Goal: Task Accomplishment & Management: Use online tool/utility

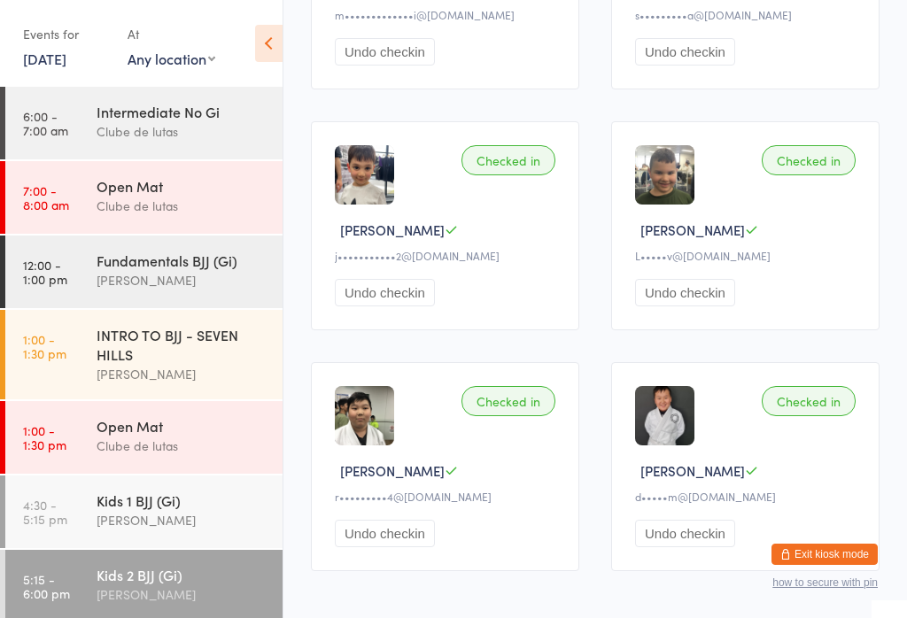
scroll to position [226, 0]
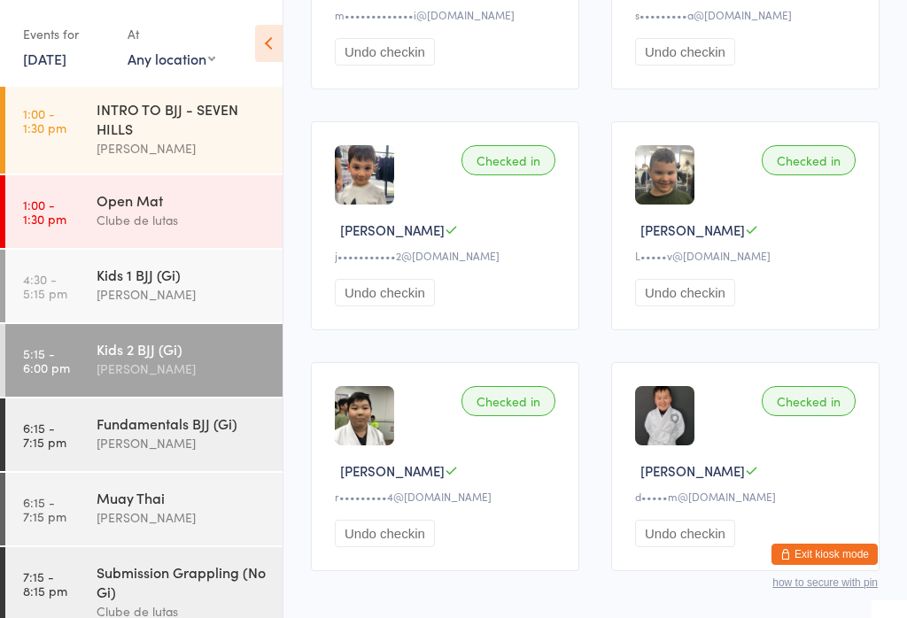
click at [159, 462] on div "Fundamentals BJJ (Gi) [PERSON_NAME]" at bounding box center [190, 434] width 186 height 70
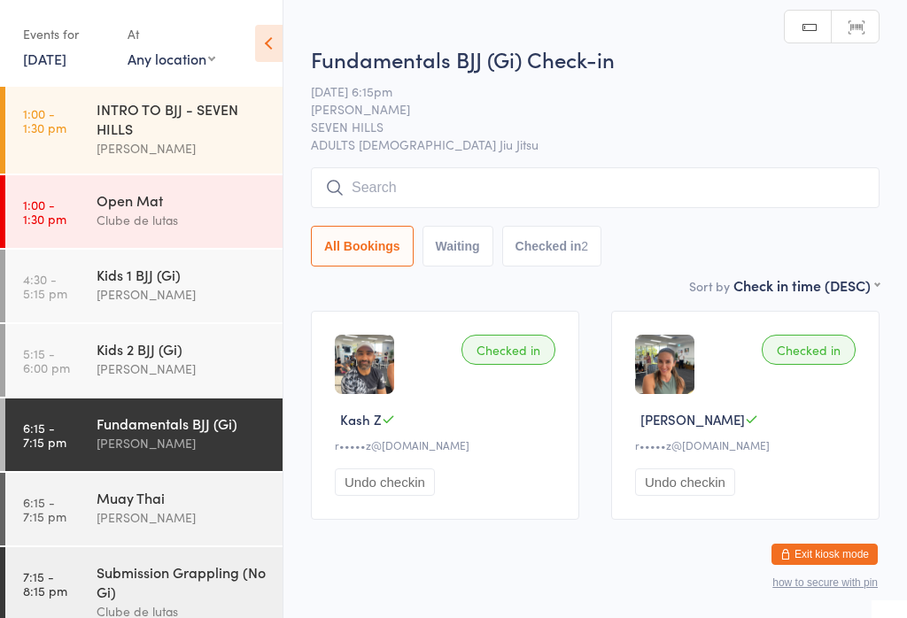
click at [619, 174] on input "search" at bounding box center [595, 187] width 569 height 41
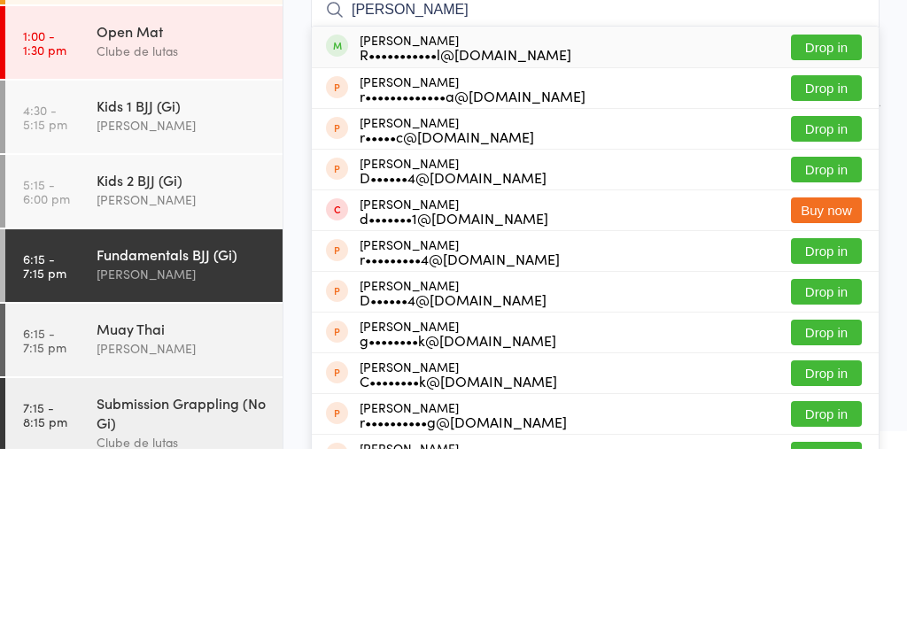
type input "[PERSON_NAME]"
click at [853, 204] on button "Drop in" at bounding box center [826, 217] width 71 height 26
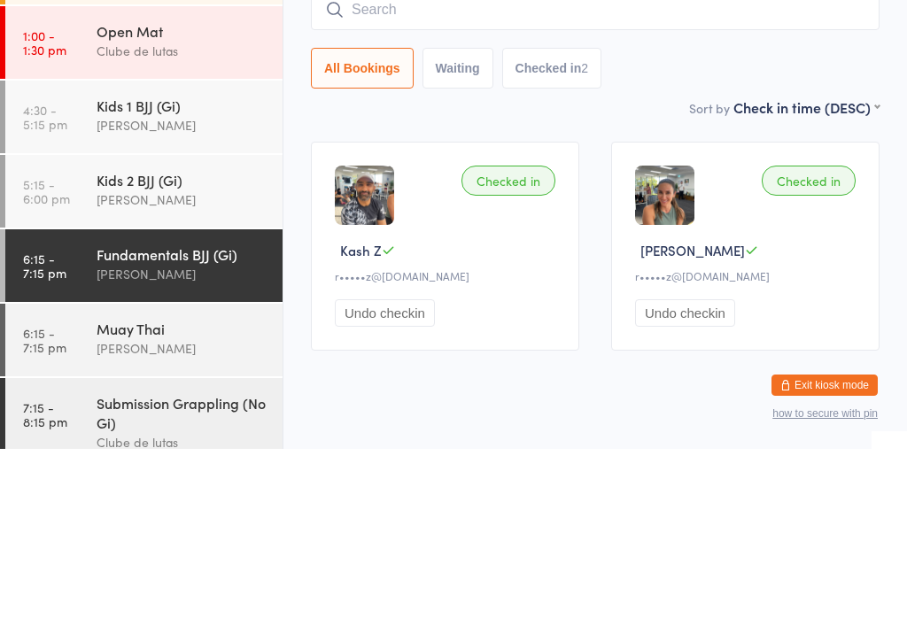
scroll to position [35, 0]
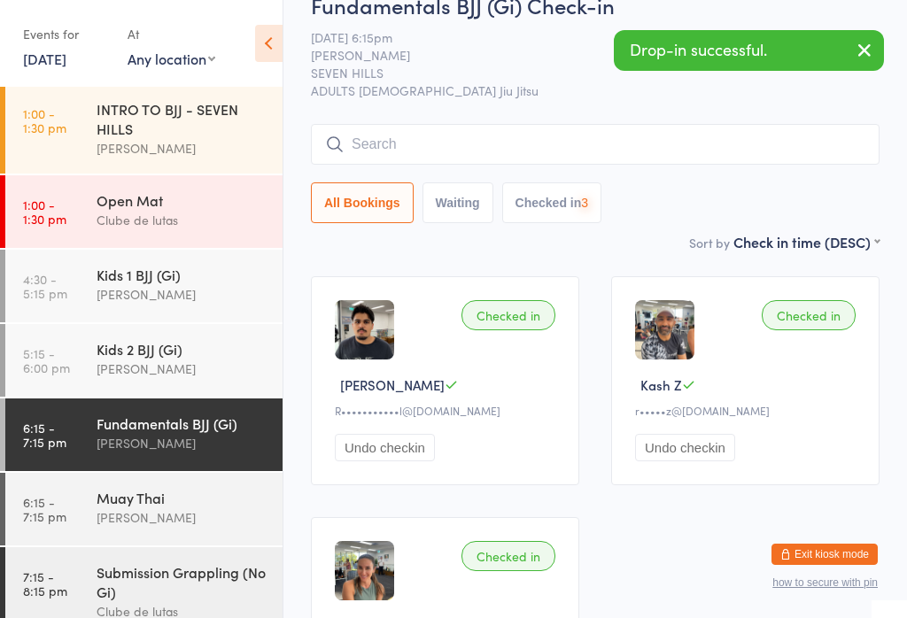
click at [531, 126] on input "search" at bounding box center [595, 144] width 569 height 41
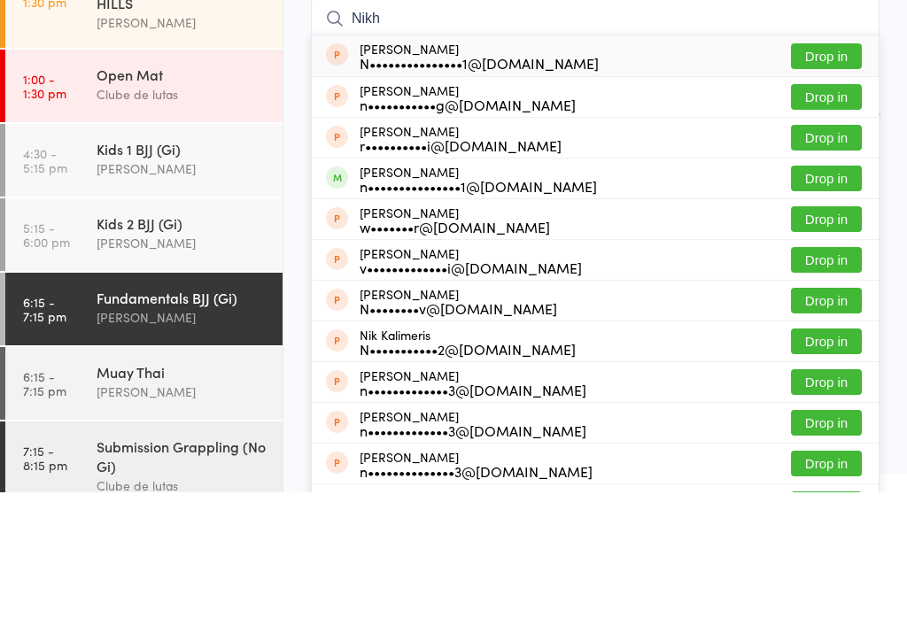
type input "Nikh"
click at [849, 291] on button "Drop in" at bounding box center [826, 304] width 71 height 26
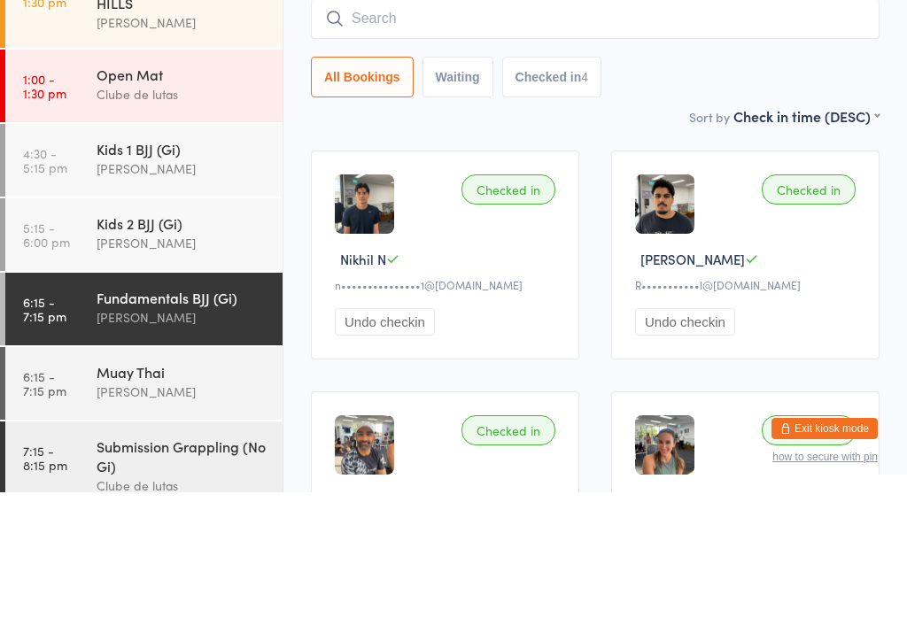
scroll to position [160, 0]
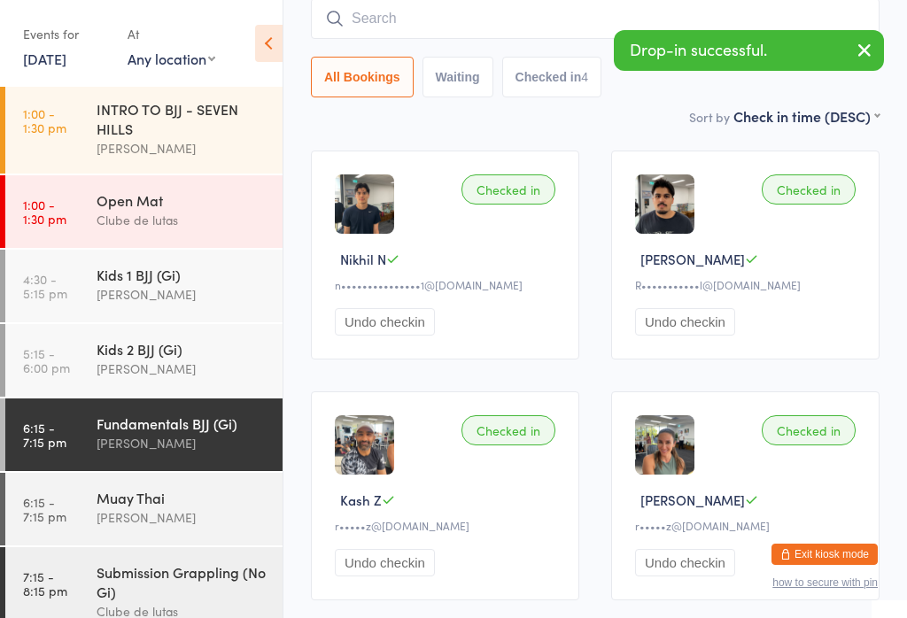
click at [190, 589] on div "Submission Grappling (No Gi)" at bounding box center [182, 581] width 171 height 39
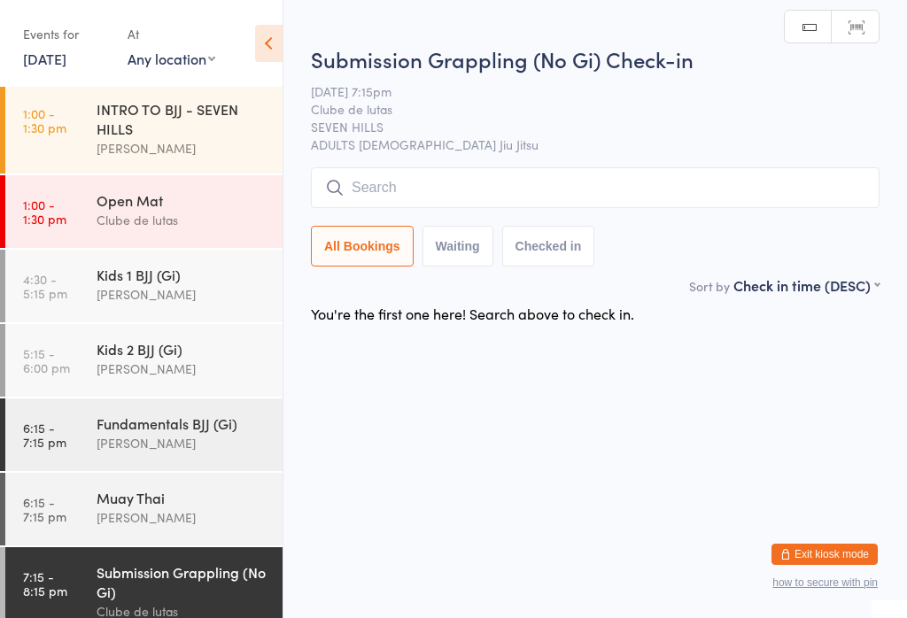
click at [503, 186] on input "search" at bounding box center [595, 187] width 569 height 41
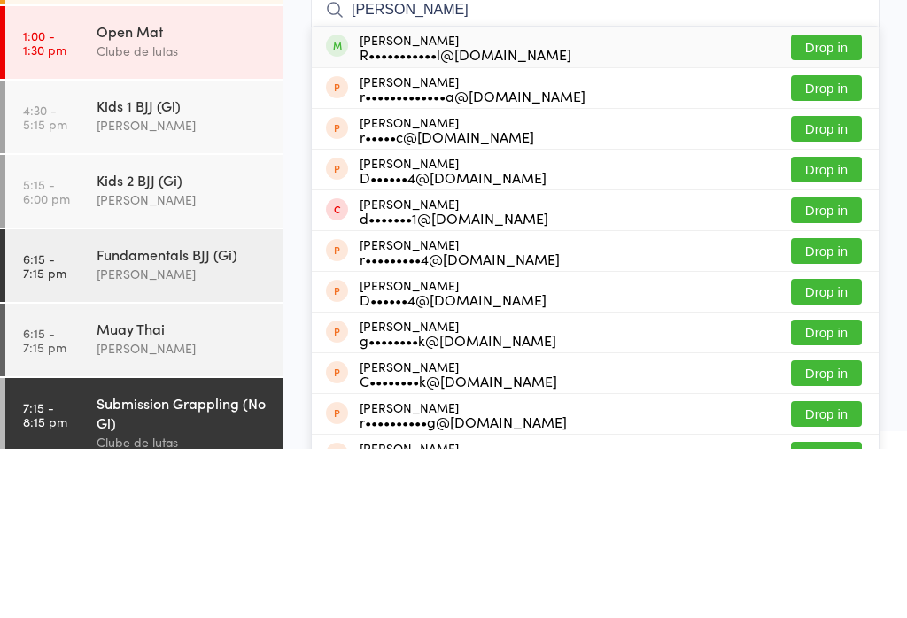
type input "Rohan"
click at [838, 204] on button "Drop in" at bounding box center [826, 217] width 71 height 26
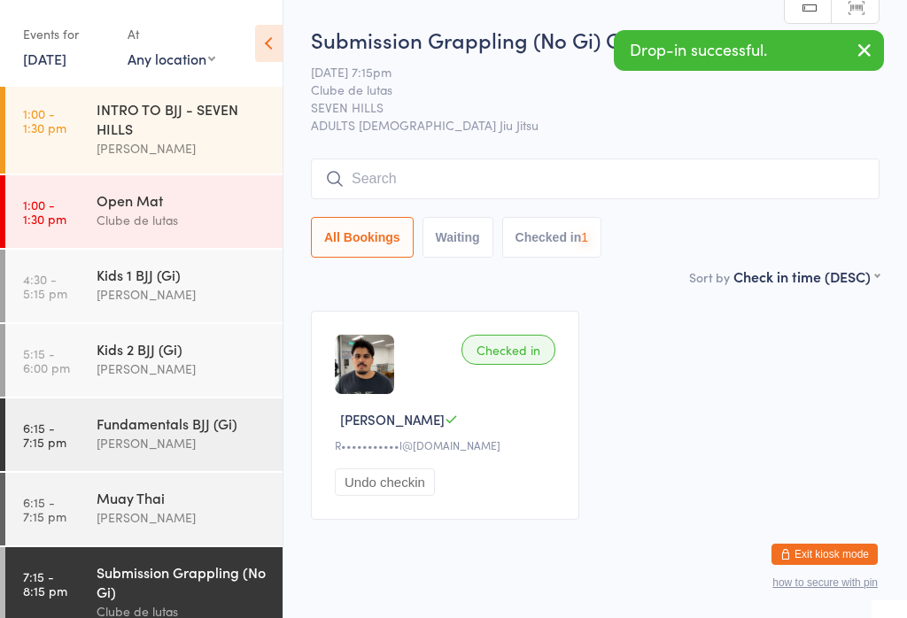
click at [206, 433] on div "Fundamentals BJJ (Gi)" at bounding box center [182, 423] width 171 height 19
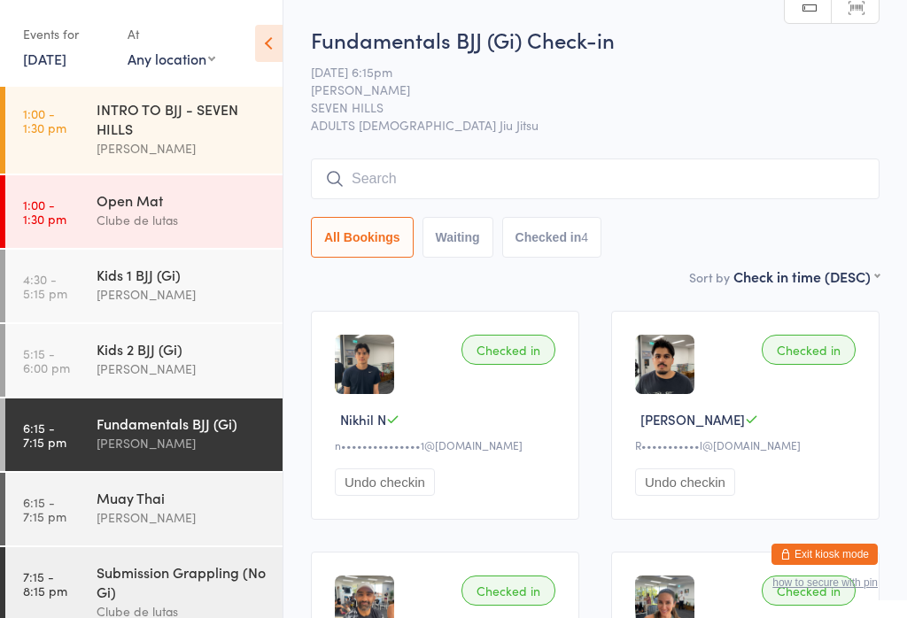
click at [671, 174] on input "search" at bounding box center [595, 179] width 569 height 41
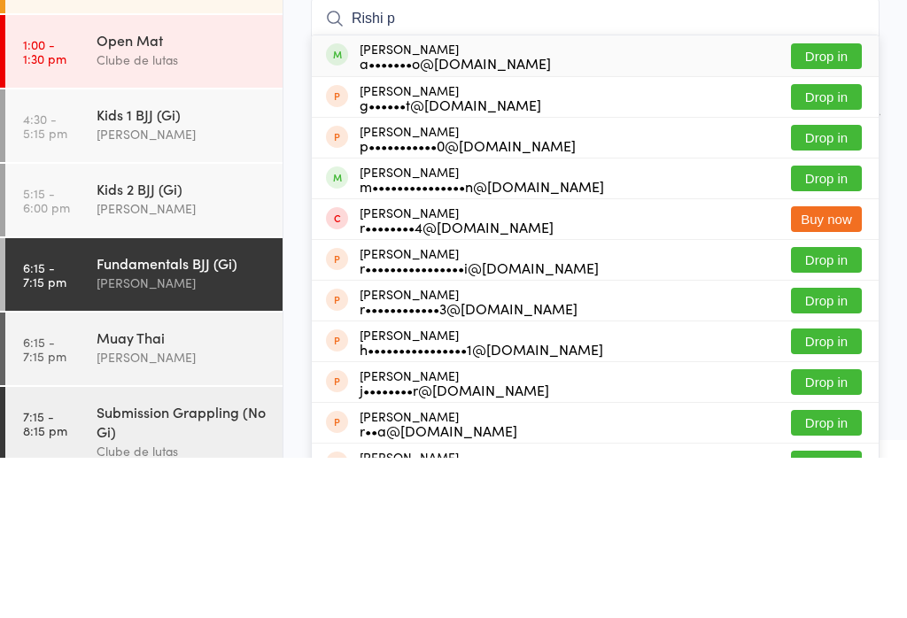
type input "Rishi p"
click at [845, 244] on button "Drop in" at bounding box center [826, 257] width 71 height 26
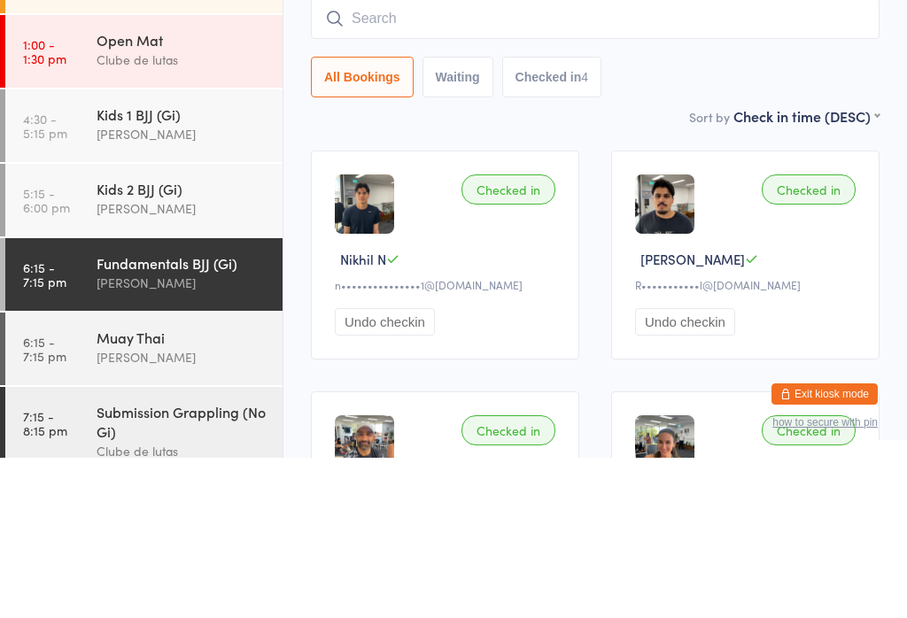
scroll to position [160, 0]
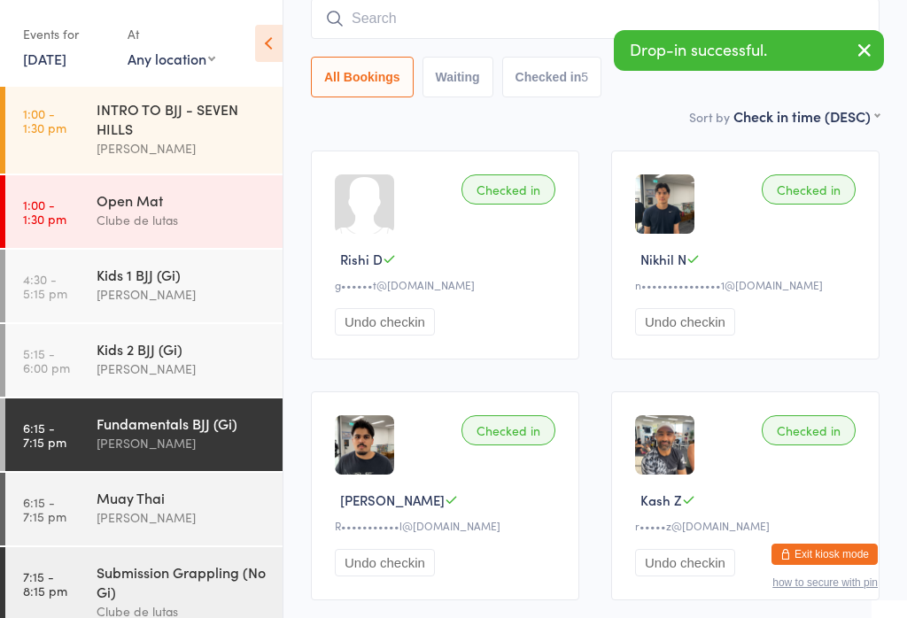
click at [872, 39] on icon "button" at bounding box center [864, 50] width 21 height 22
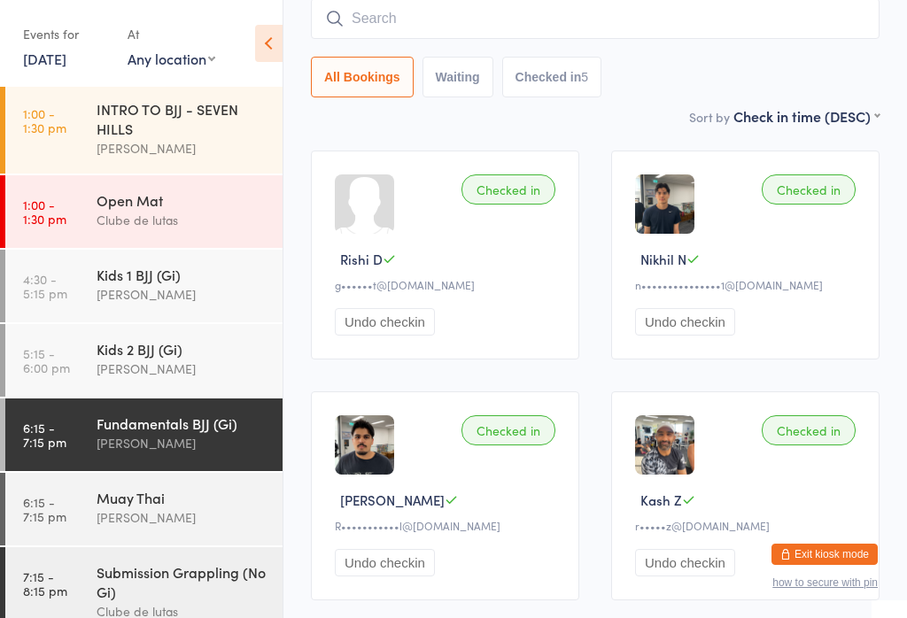
click at [575, 6] on input "search" at bounding box center [595, 18] width 569 height 41
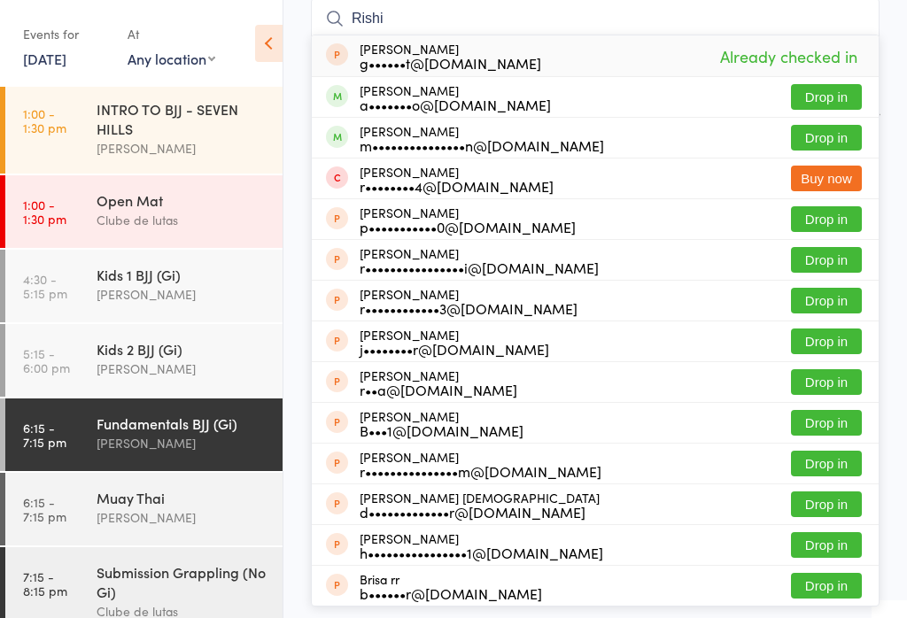
type input "Rishi"
click at [828, 89] on button "Drop in" at bounding box center [826, 97] width 71 height 26
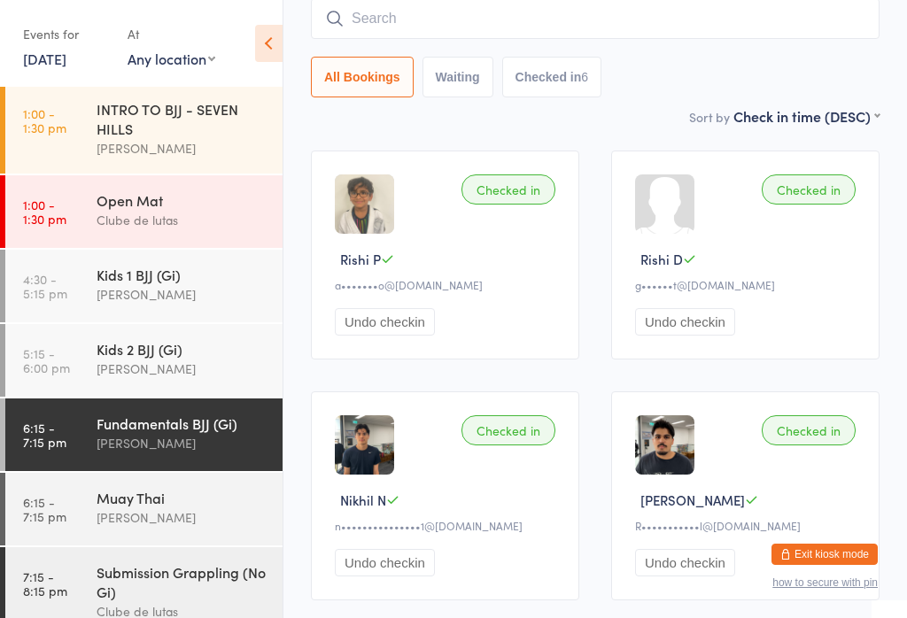
click at [546, 18] on input "search" at bounding box center [595, 18] width 569 height 41
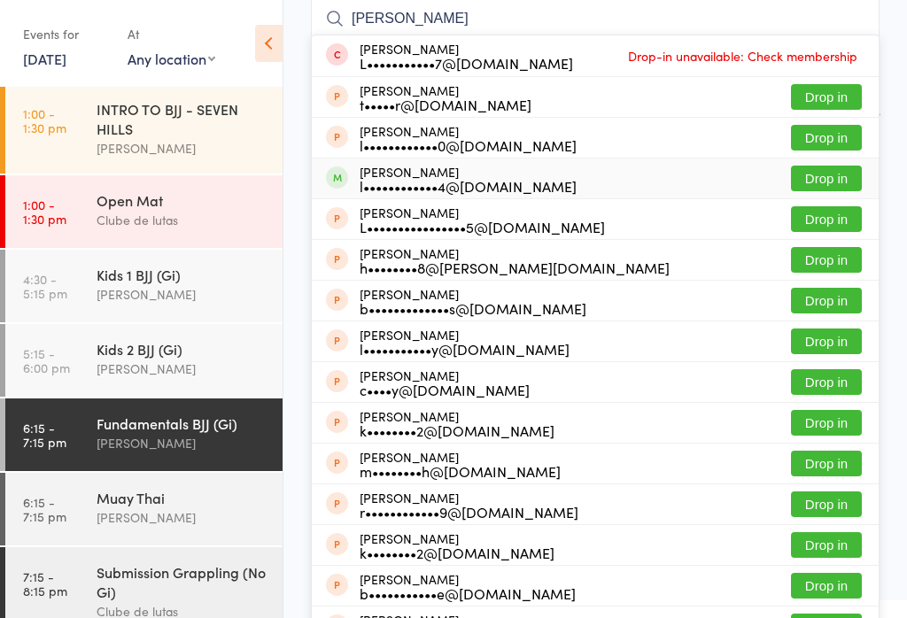
type input "Lach"
click at [500, 173] on div "Lachlan Smith l••••••••••••4@outlook.com" at bounding box center [468, 179] width 217 height 28
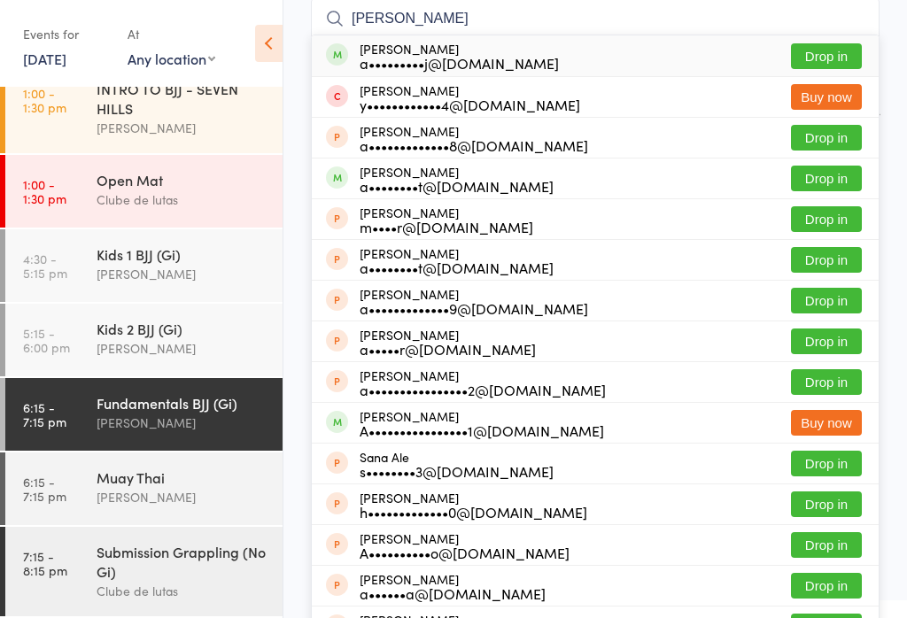
scroll to position [253, 0]
type input "a"
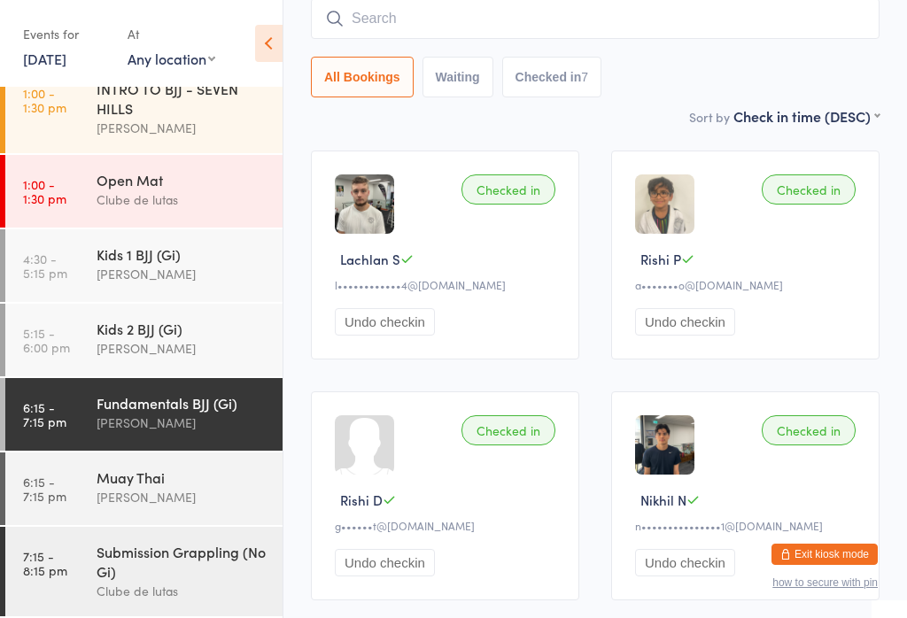
click at [434, 115] on div "Sort by Check in time (DESC) First name (ASC) First name (DESC) Last name (ASC)…" at bounding box center [595, 115] width 569 height 19
click at [83, 444] on link "6:15 - 7:15 pm Fundamentals BJJ (Gi) Alex Paz" at bounding box center [143, 414] width 277 height 73
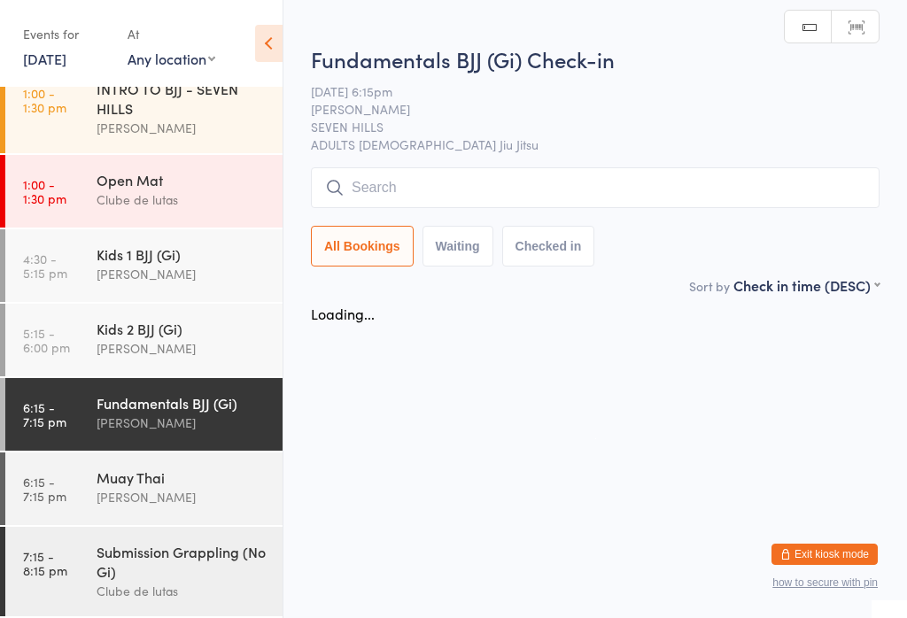
scroll to position [0, 0]
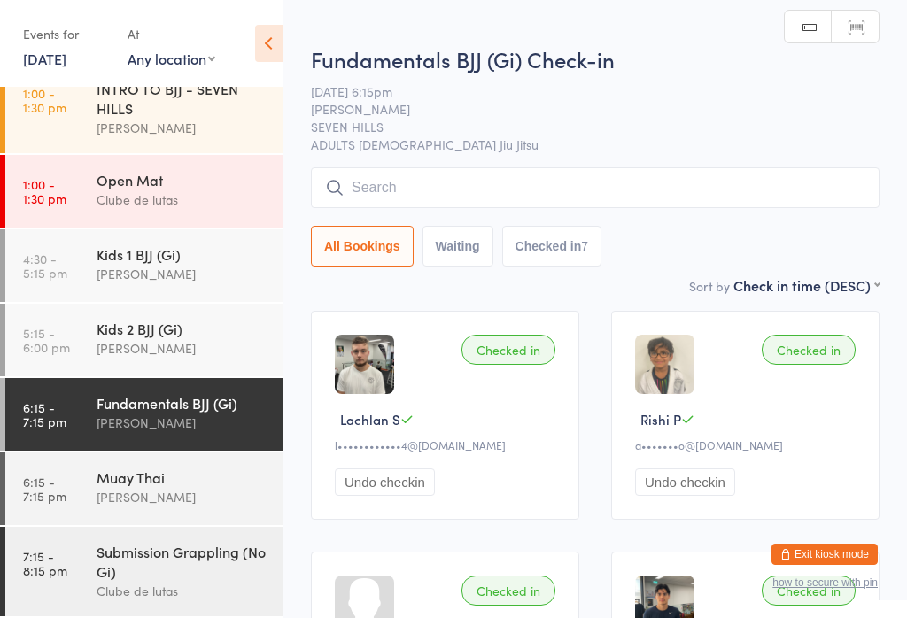
click at [102, 487] on div "[PERSON_NAME]" at bounding box center [182, 497] width 171 height 20
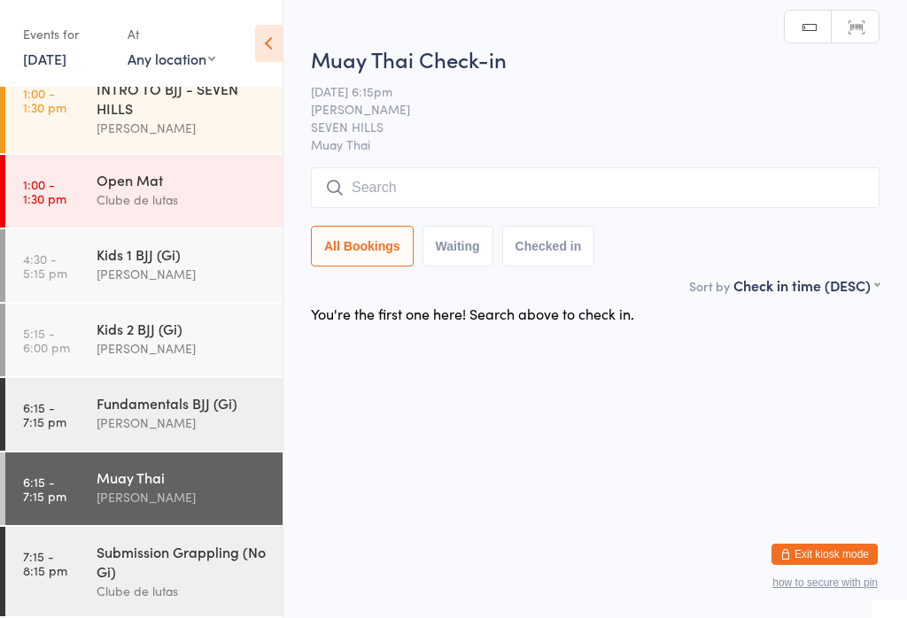
click at [392, 171] on input "search" at bounding box center [595, 187] width 569 height 41
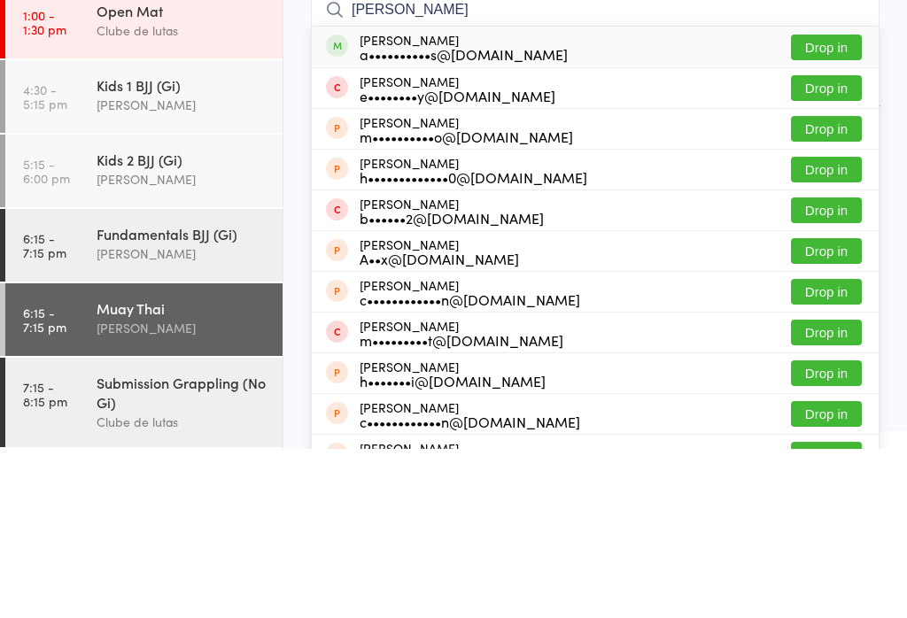
click at [814, 159] on input "Alexandros" at bounding box center [595, 179] width 569 height 41
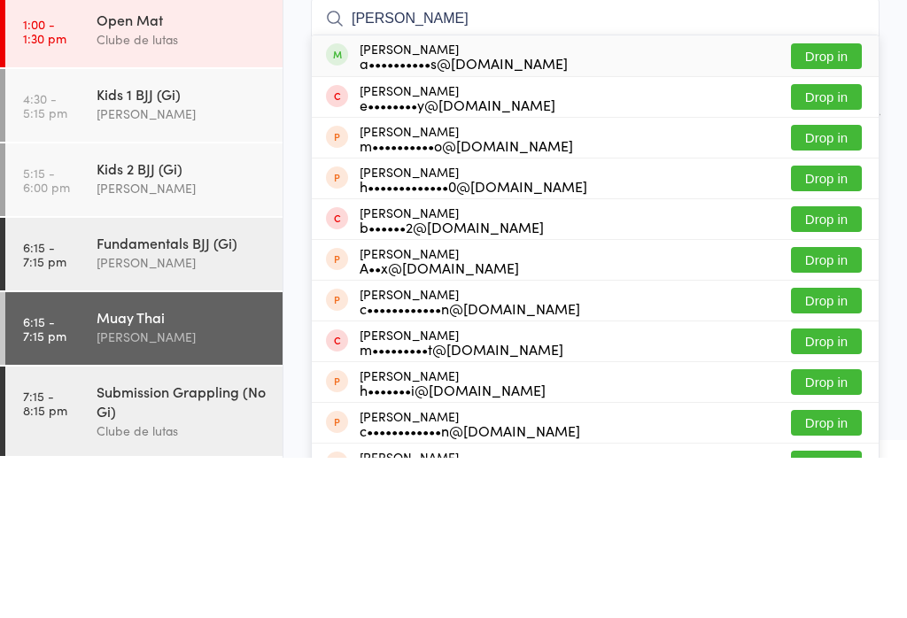
type input "Alexandros"
click at [814, 204] on button "Drop in" at bounding box center [826, 217] width 71 height 26
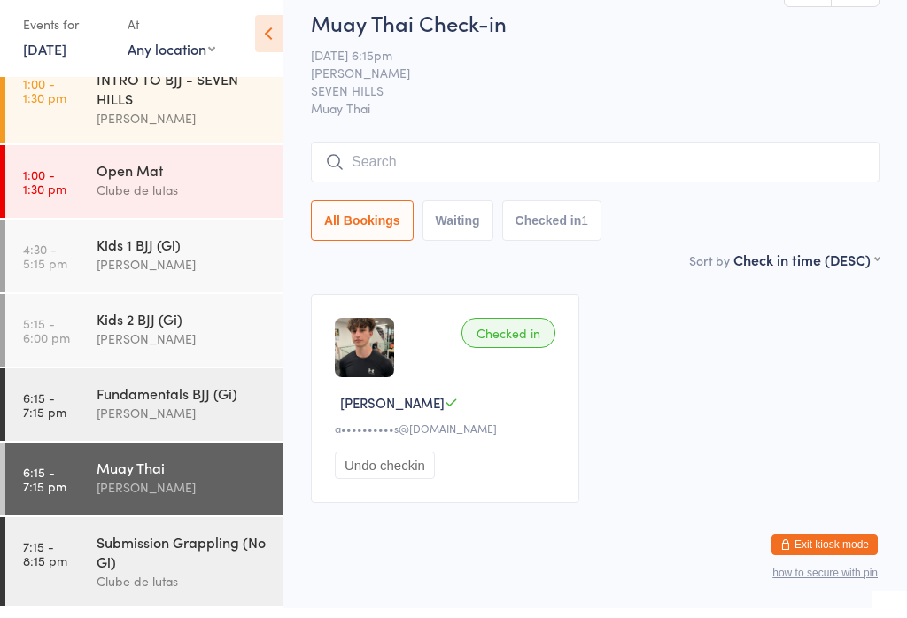
scroll to position [226, 0]
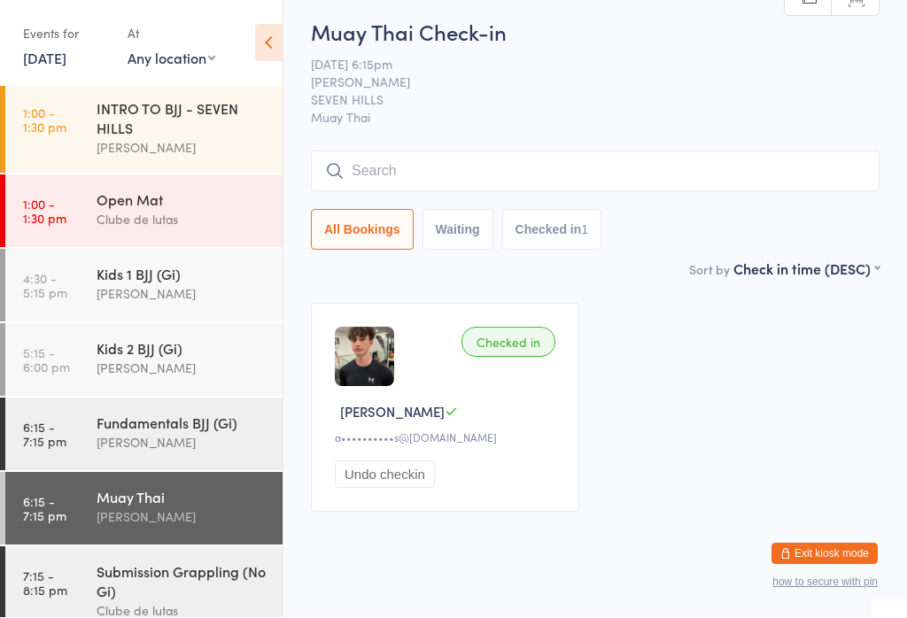
click at [193, 449] on div "[PERSON_NAME]" at bounding box center [182, 443] width 171 height 20
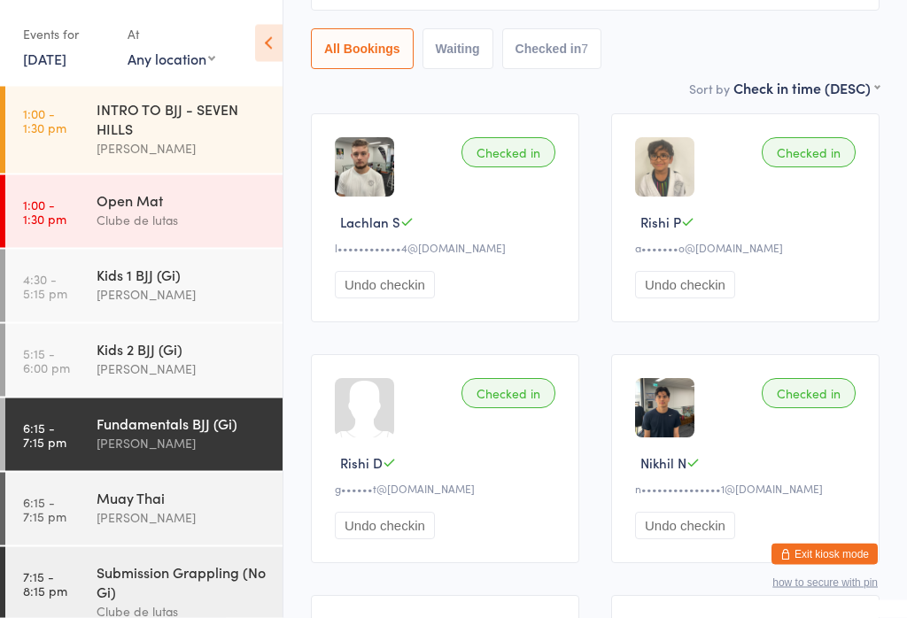
scroll to position [189, 0]
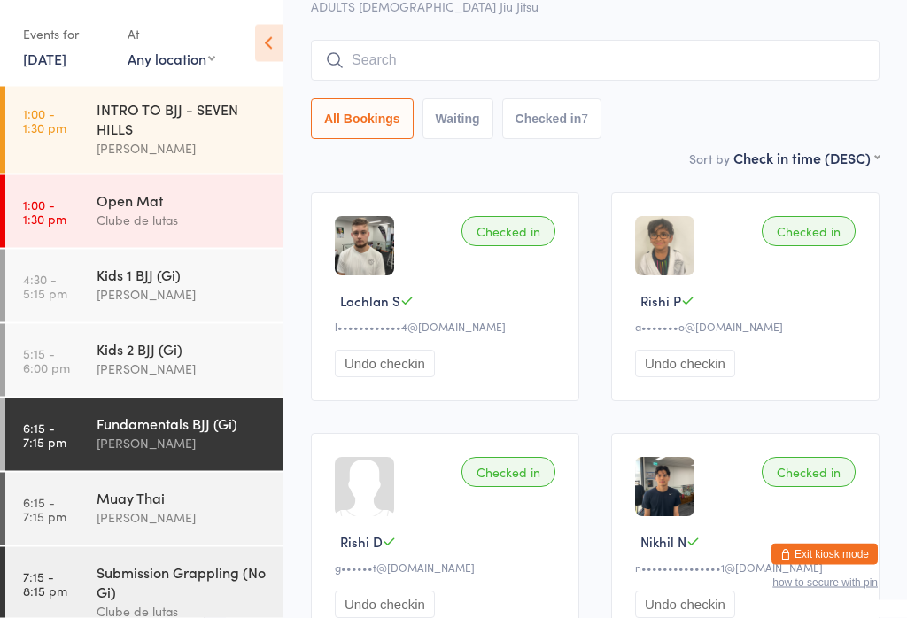
click at [706, 79] on input "search" at bounding box center [595, 61] width 569 height 41
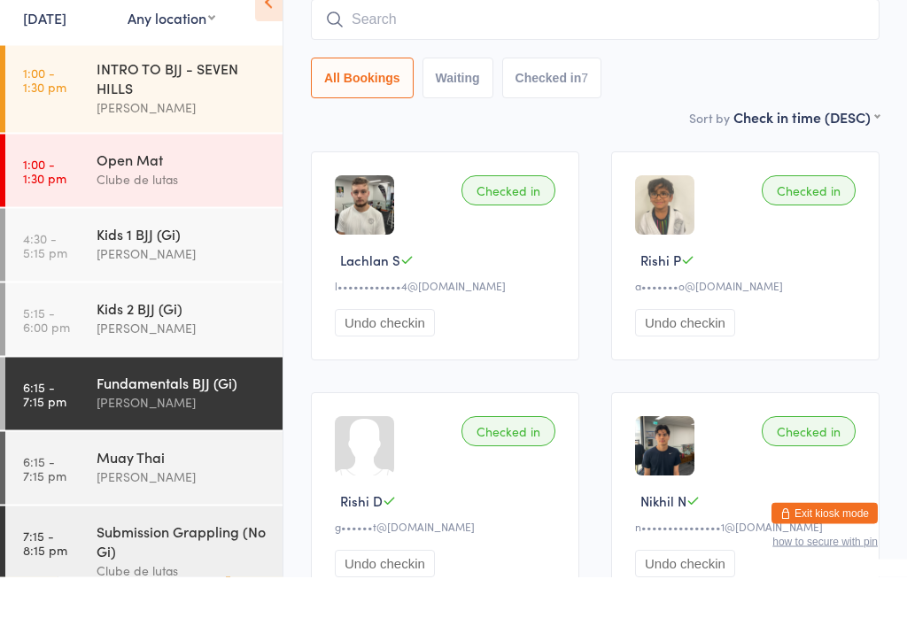
click at [760, 41] on input "search" at bounding box center [595, 61] width 569 height 41
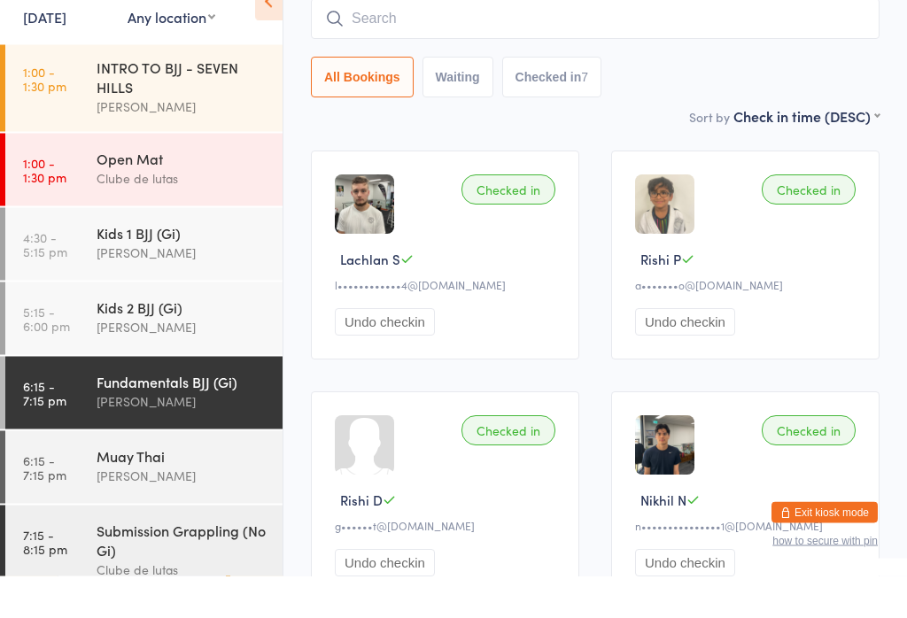
type input "P"
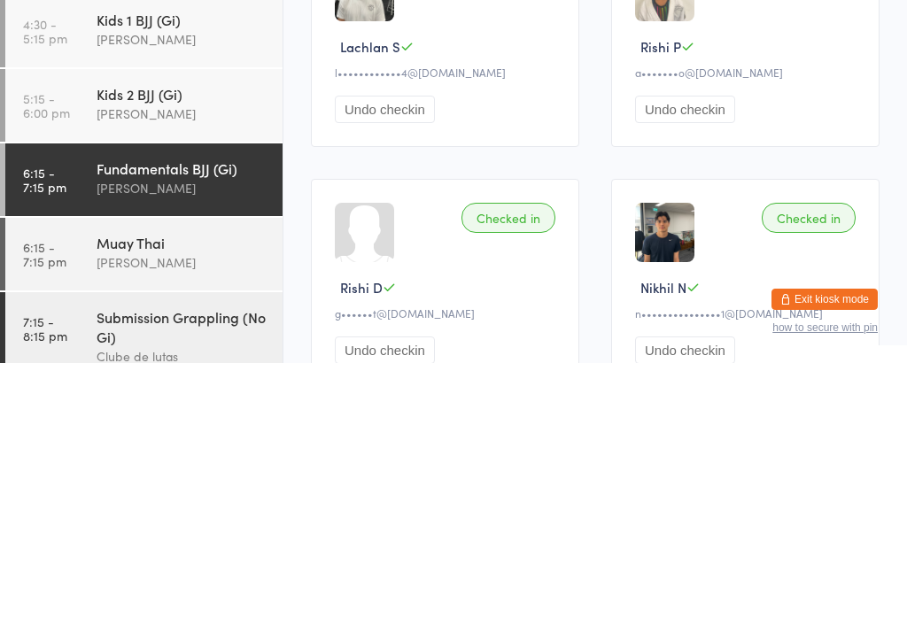
click at [225, 433] on div "[PERSON_NAME]" at bounding box center [182, 443] width 171 height 20
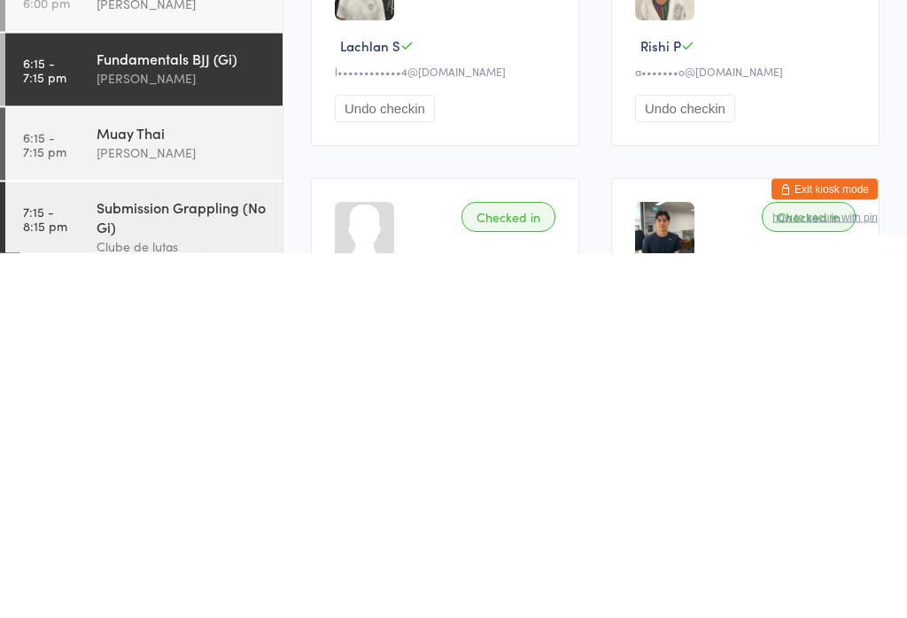
scroll to position [39, 0]
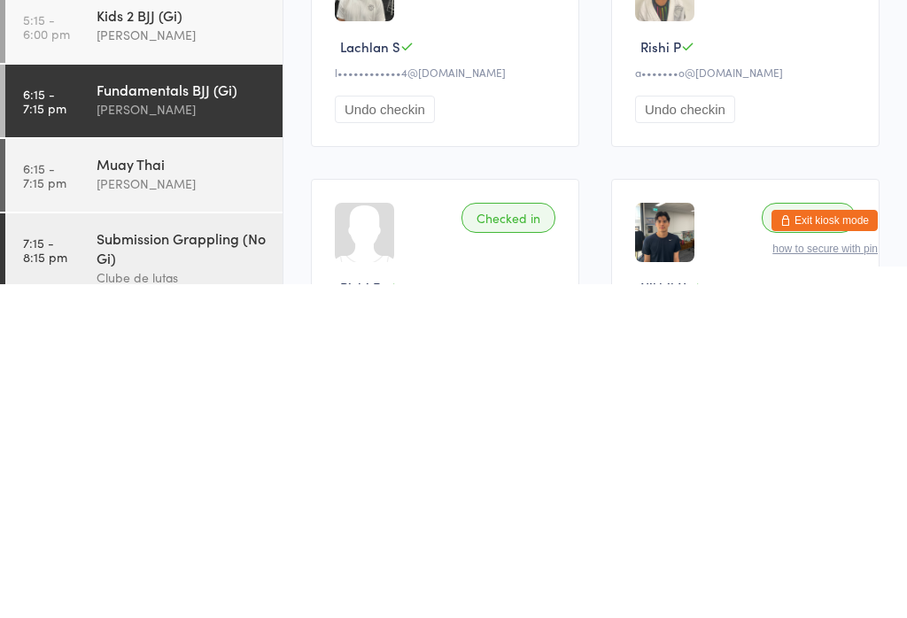
click at [677, 169] on input "search" at bounding box center [595, 148] width 569 height 41
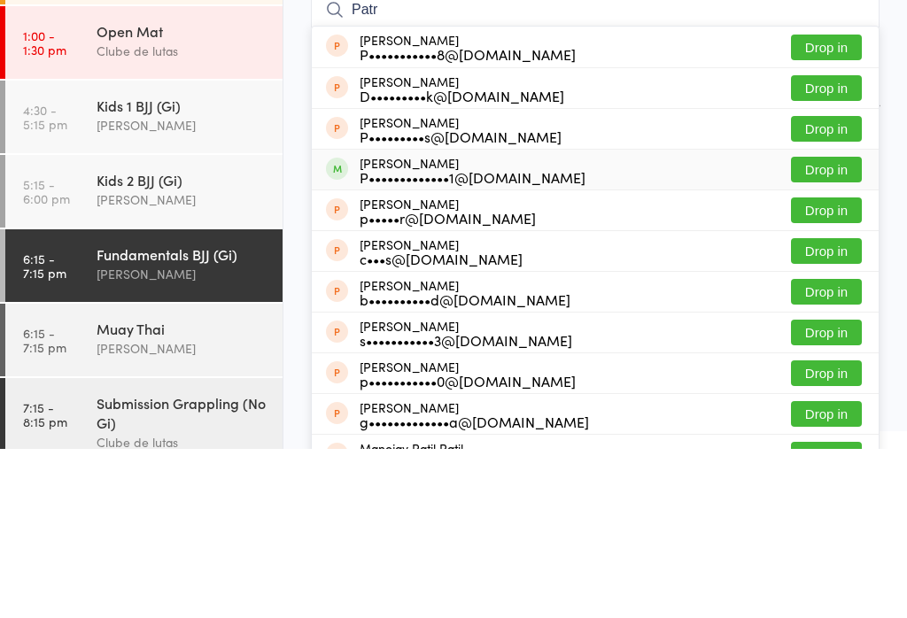
type input "Patr"
click at [519, 325] on div "Patrick Ichaya P•••••••••••••1@hotmail.com" at bounding box center [473, 339] width 226 height 28
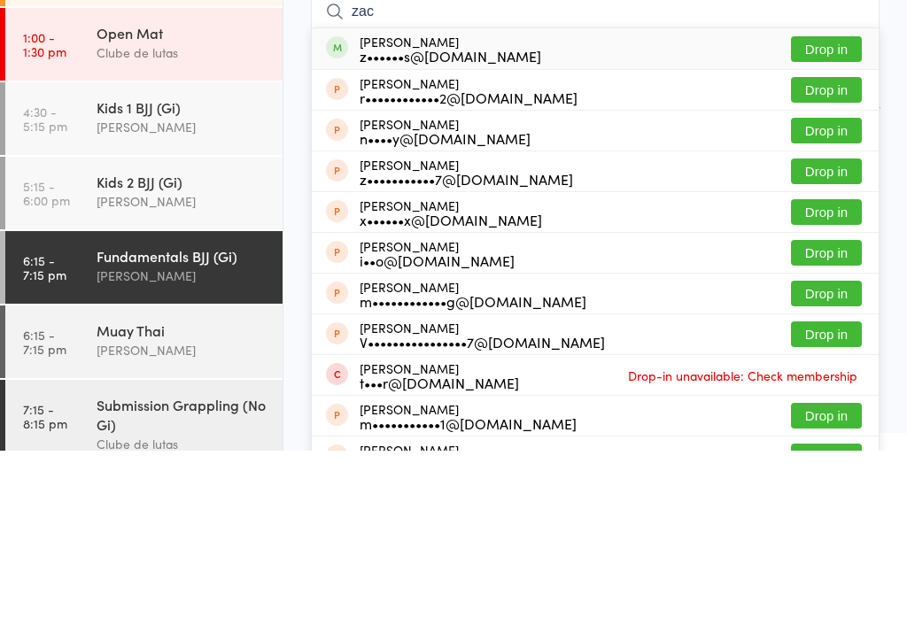
type input "zac"
click at [839, 204] on button "Drop in" at bounding box center [826, 217] width 71 height 26
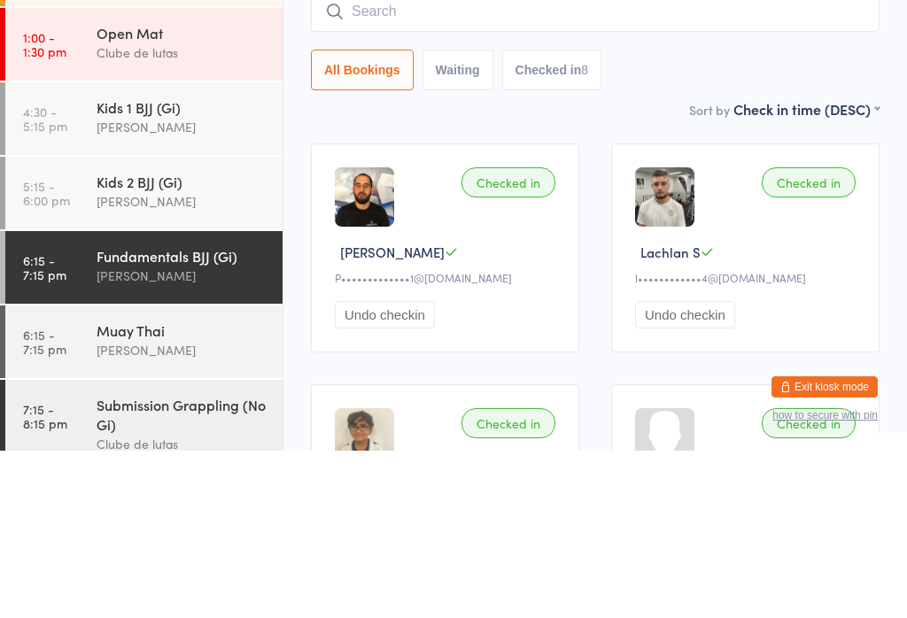
scroll to position [167, 0]
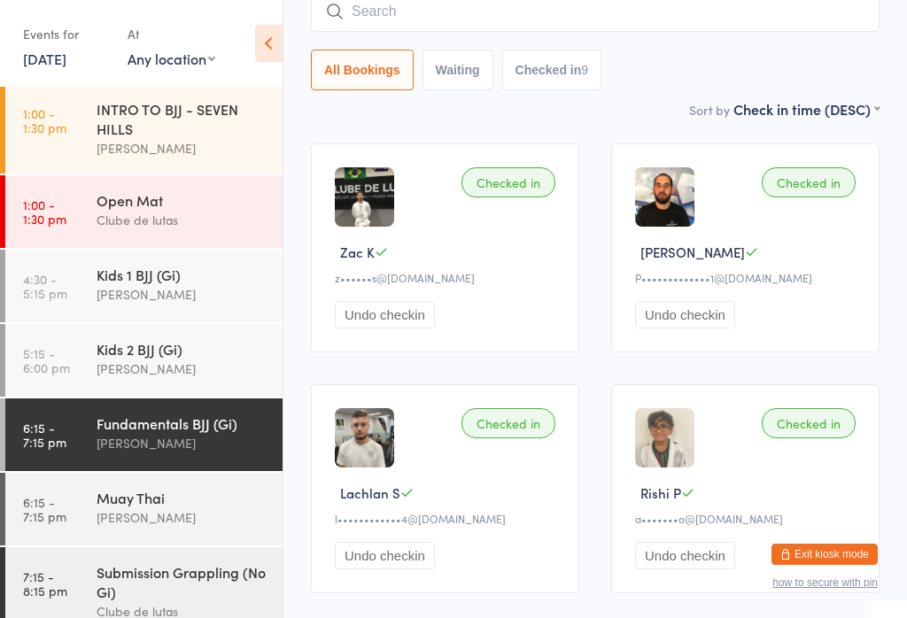
click at [421, 4] on input "search" at bounding box center [595, 11] width 569 height 41
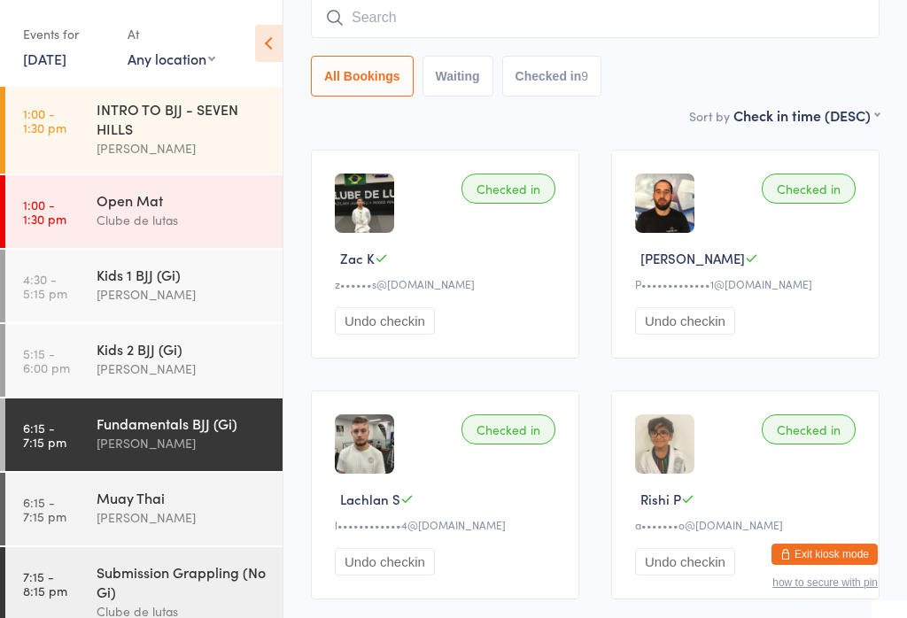
scroll to position [160, 0]
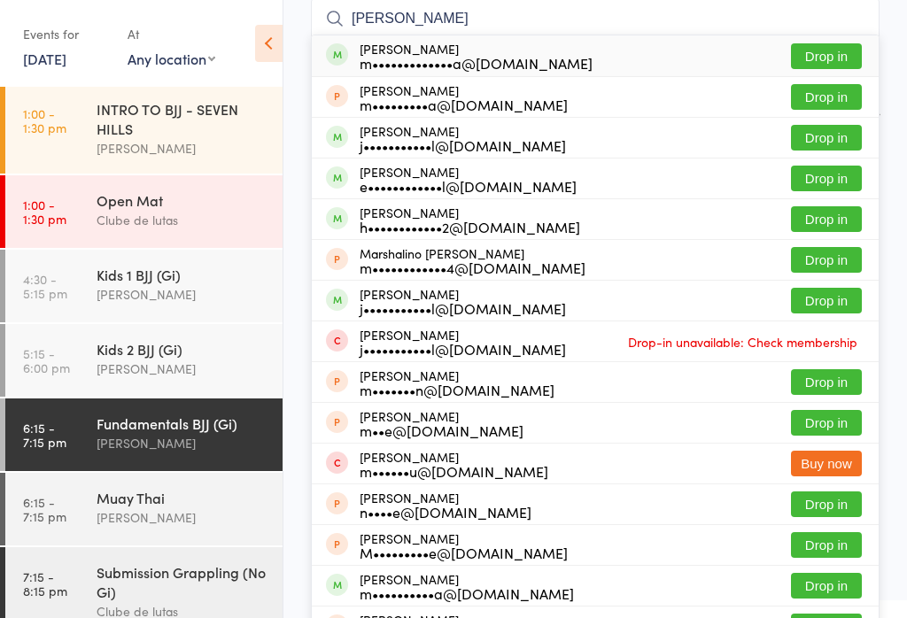
type input "Mikhail"
click at [815, 37] on div "Mikhail Lacsina m•••••••••••••a@gmail.com Drop in" at bounding box center [595, 55] width 567 height 41
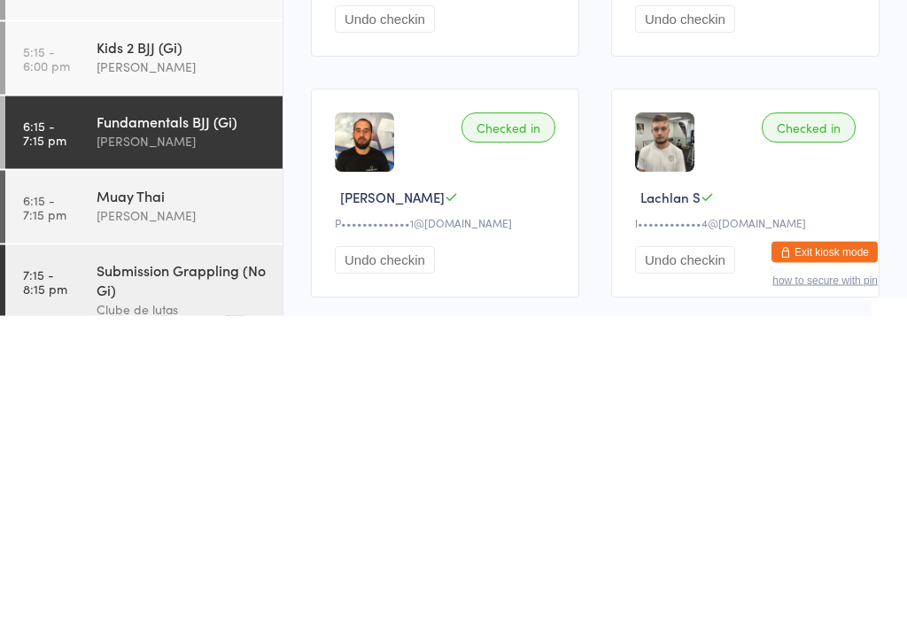
click at [186, 414] on div "Fundamentals BJJ (Gi)" at bounding box center [182, 423] width 171 height 19
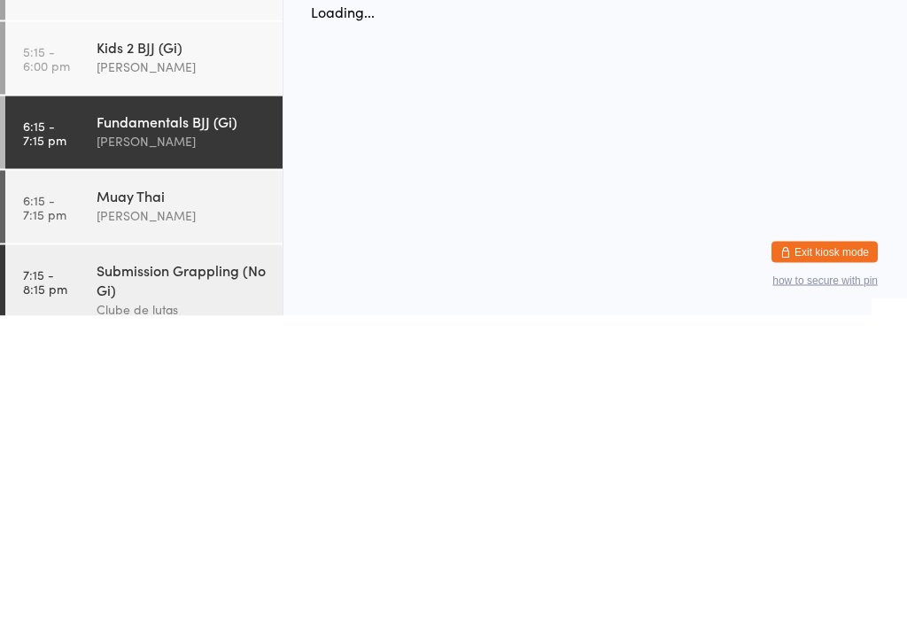
scroll to position [0, 0]
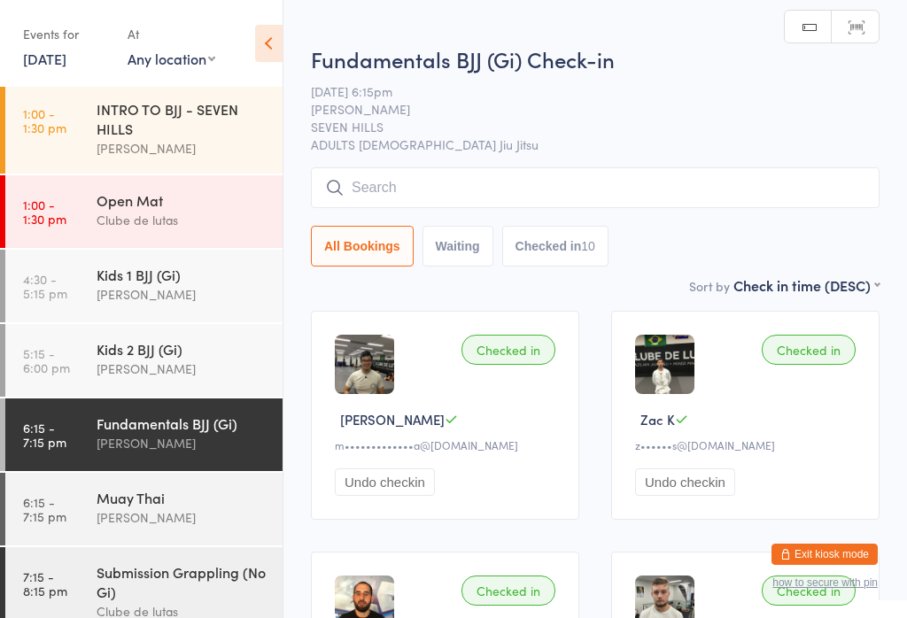
click at [460, 177] on input "search" at bounding box center [595, 187] width 569 height 41
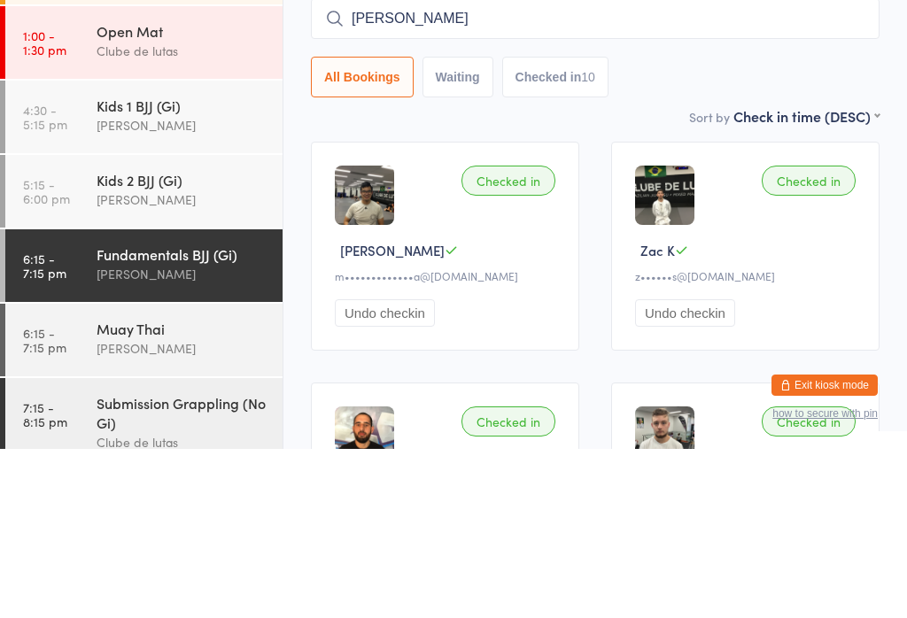
type input "Garry"
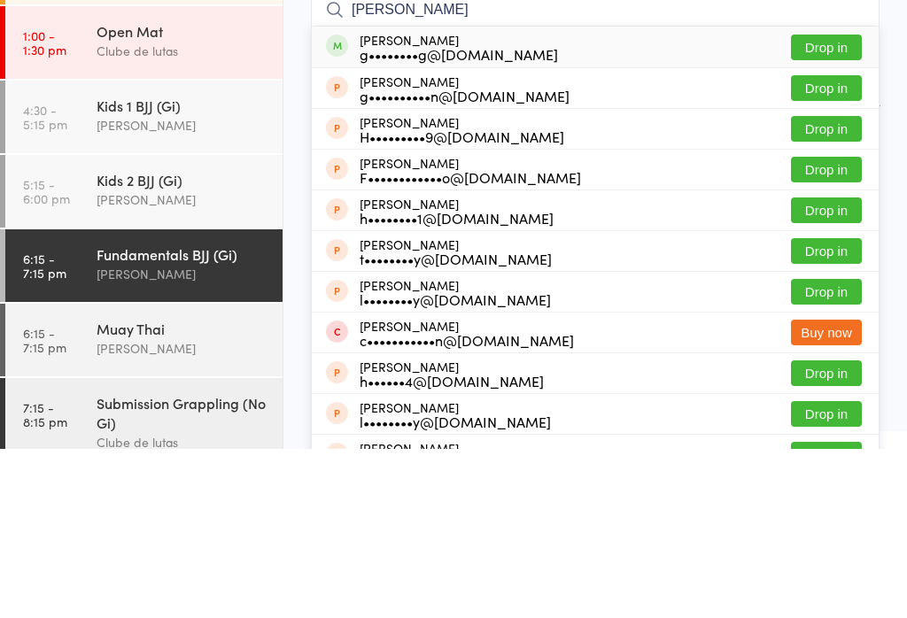
click at [835, 204] on button "Drop in" at bounding box center [826, 217] width 71 height 26
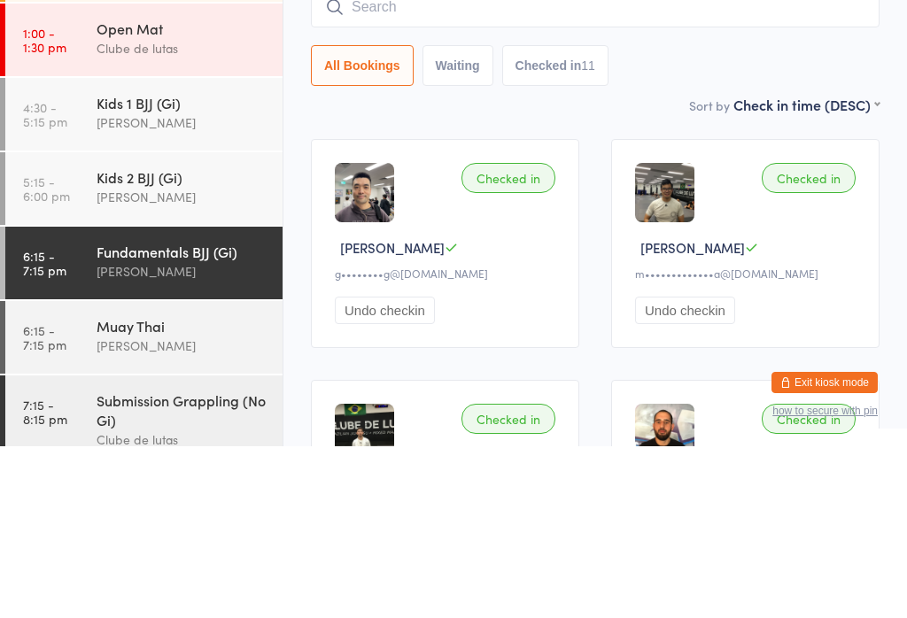
click at [677, 159] on input "search" at bounding box center [595, 179] width 569 height 41
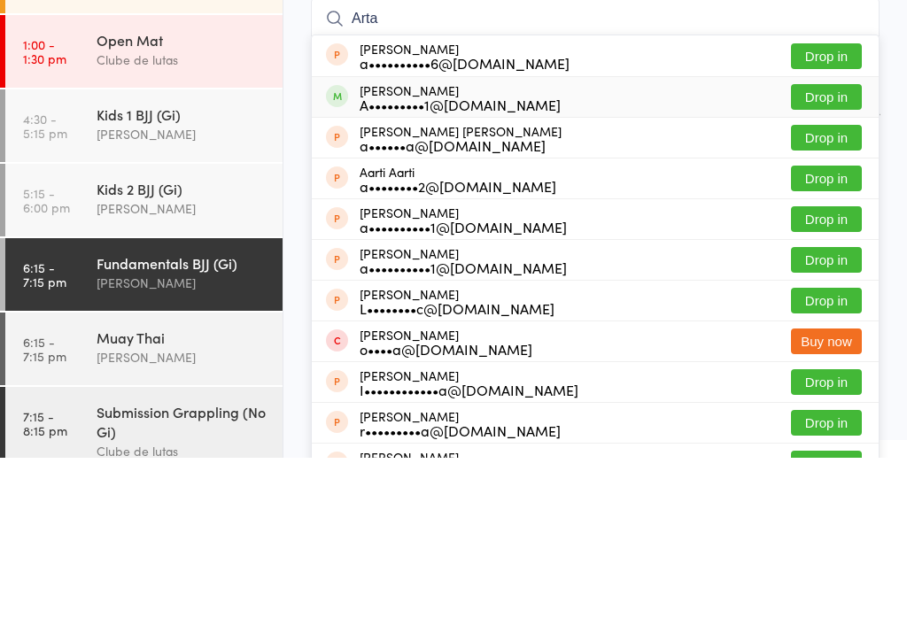
type input "Arta"
click at [619, 237] on div "Arta Nourafshan A•••••••••1@yahoo.com Drop in" at bounding box center [595, 257] width 567 height 40
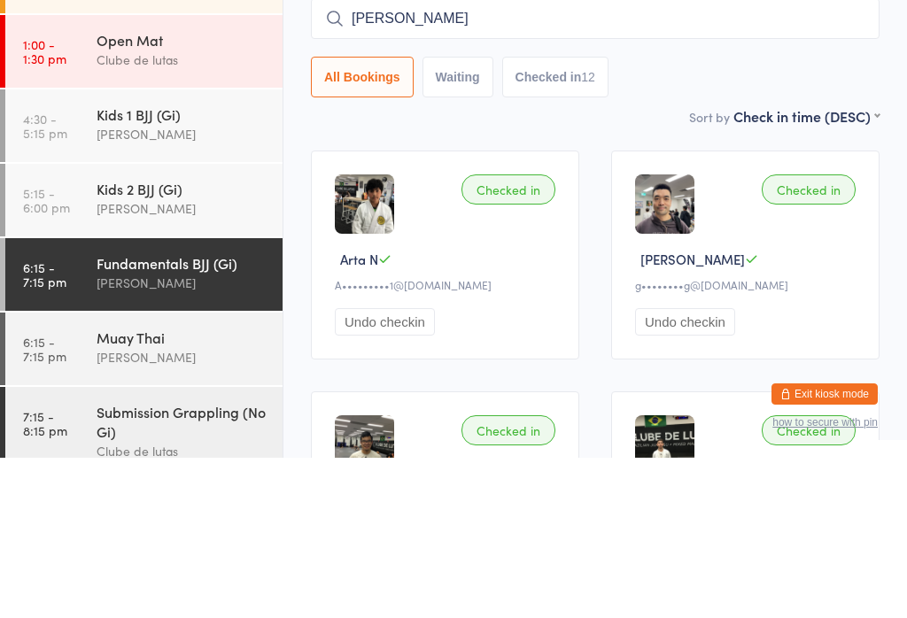
type input "prathik"
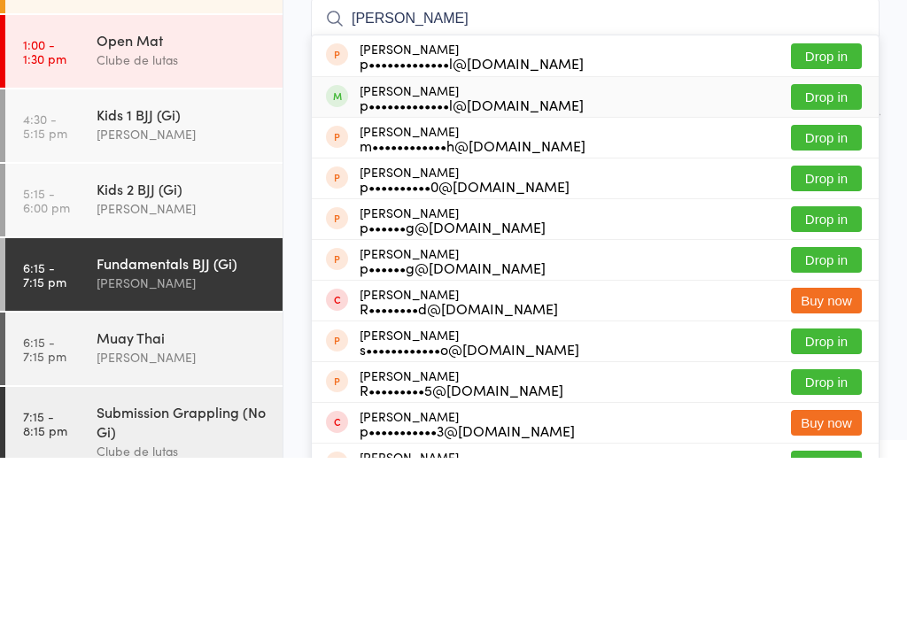
click at [610, 237] on div "Prathik Namakal p•••••••••••••l@gmail.com Drop in" at bounding box center [595, 257] width 567 height 40
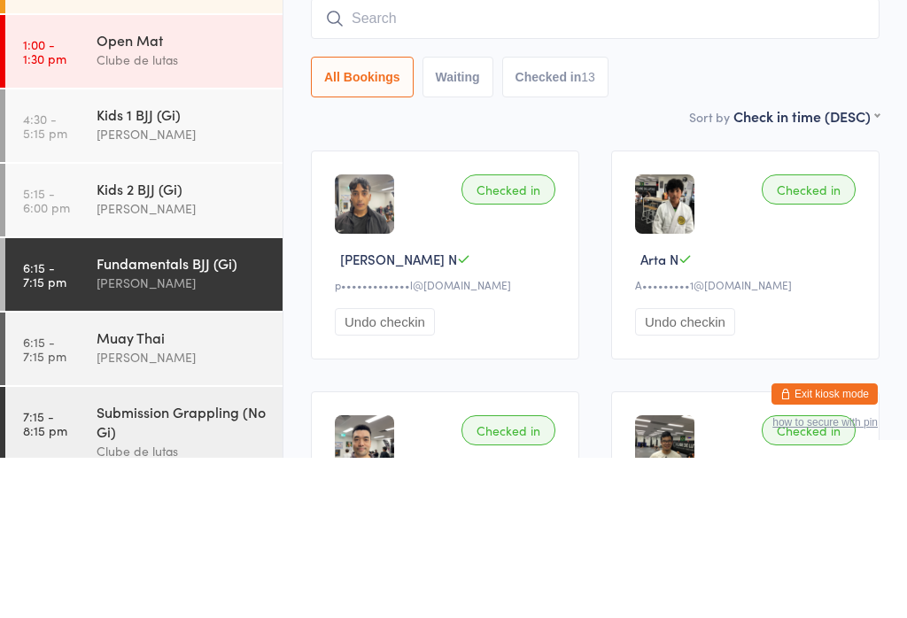
click at [81, 324] on link "5:15 - 6:00 pm Kids 2 BJJ (Gi) Alex Paz" at bounding box center [143, 360] width 277 height 73
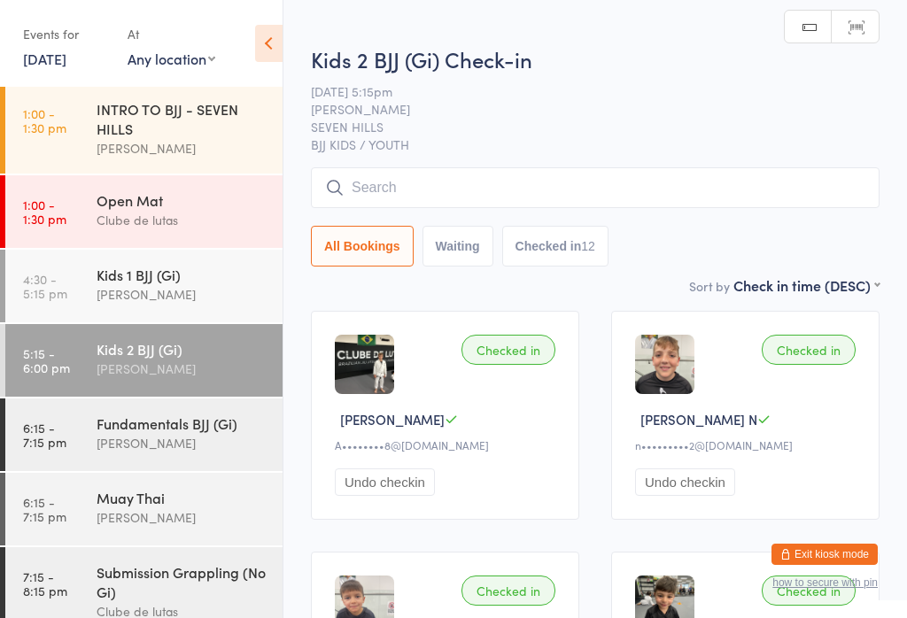
click at [659, 187] on input "search" at bounding box center [595, 187] width 569 height 41
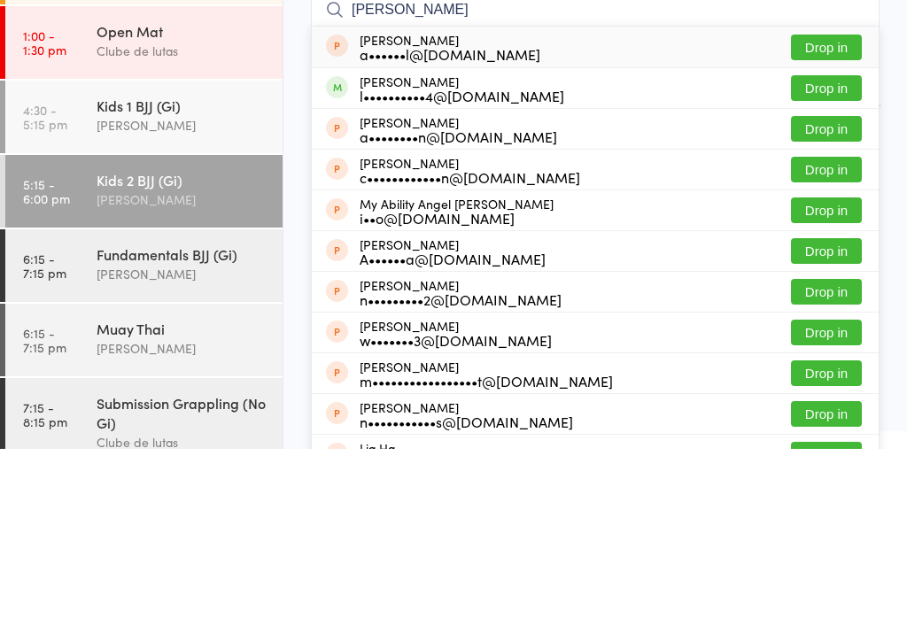
type input "Amelia"
click at [875, 237] on div "Amelia Kimpton l••••••••••4@yahoo.com.au Drop in" at bounding box center [595, 257] width 567 height 40
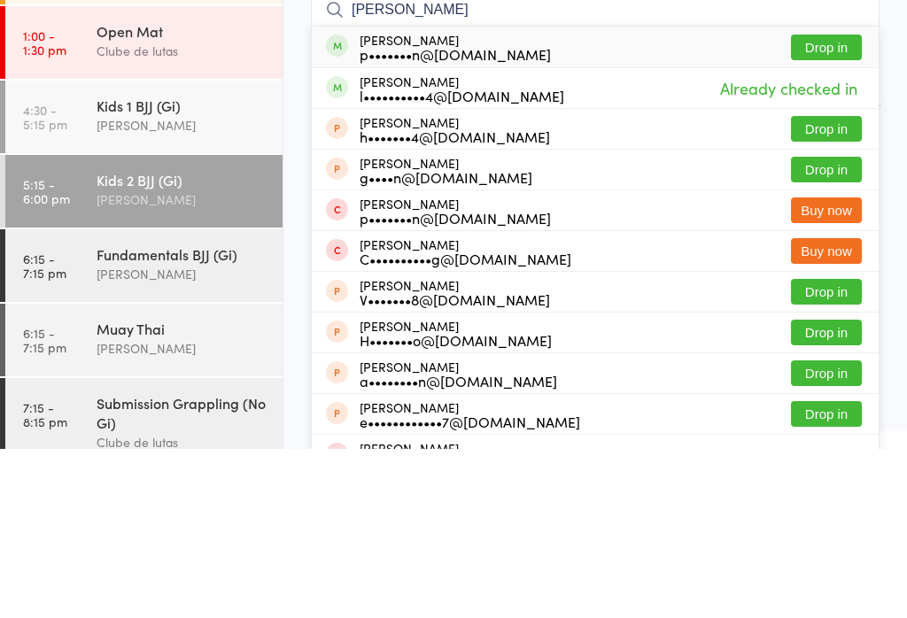
type input "elijah kimpton"
click at [826, 204] on button "Drop in" at bounding box center [826, 217] width 71 height 26
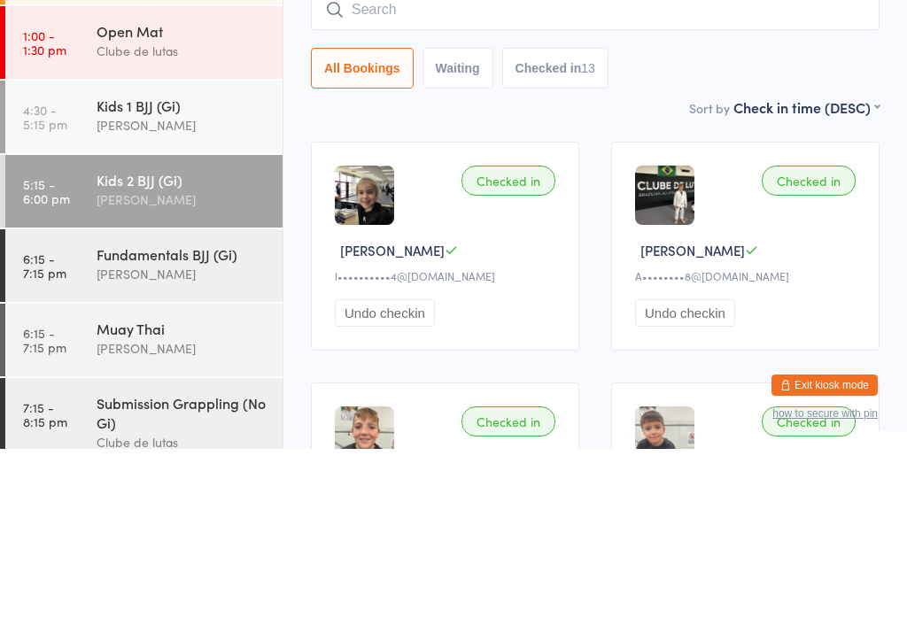
scroll to position [169, 0]
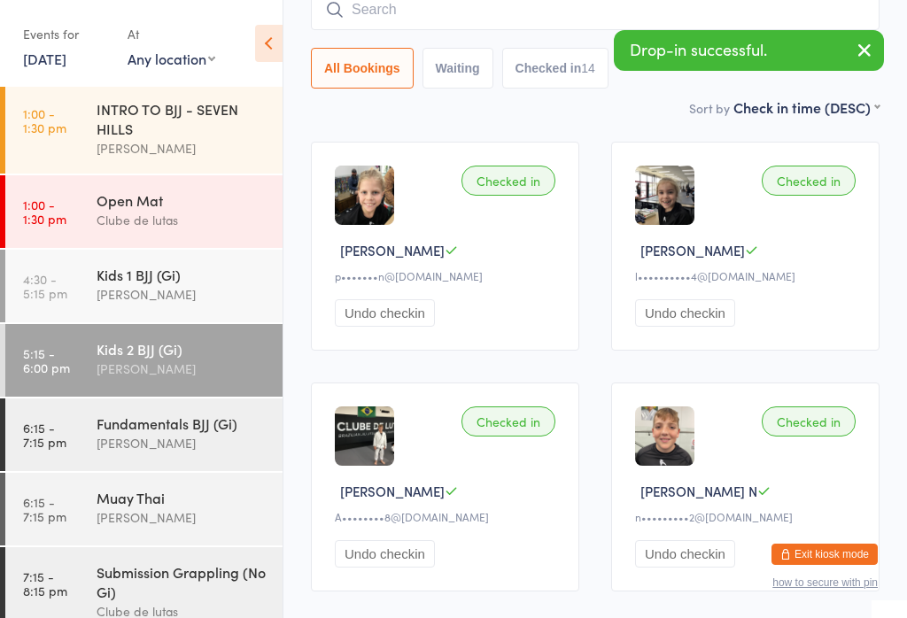
click at [120, 415] on div "Fundamentals BJJ (Gi) Alex Paz" at bounding box center [190, 434] width 186 height 70
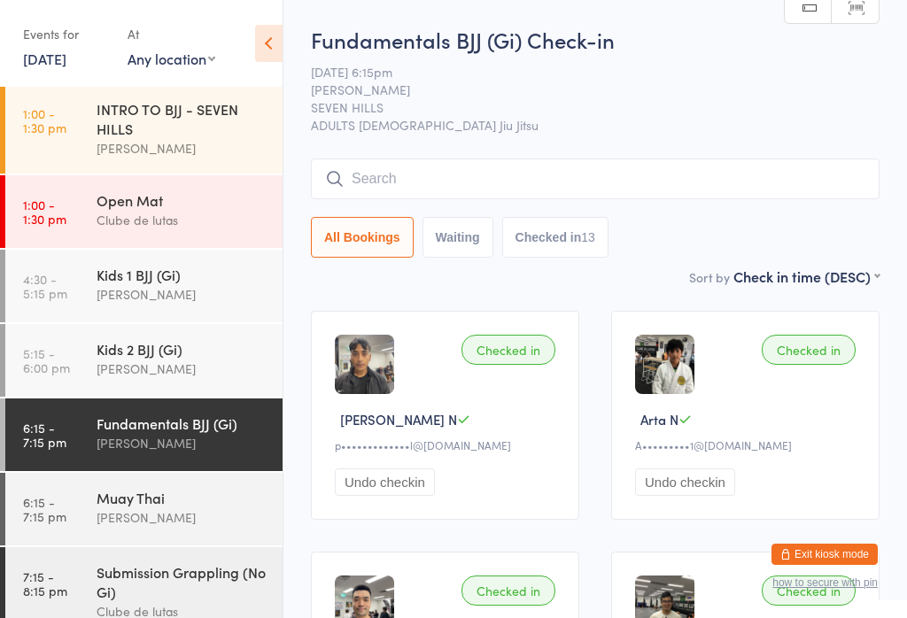
click at [197, 203] on div "Open Mat" at bounding box center [182, 199] width 171 height 19
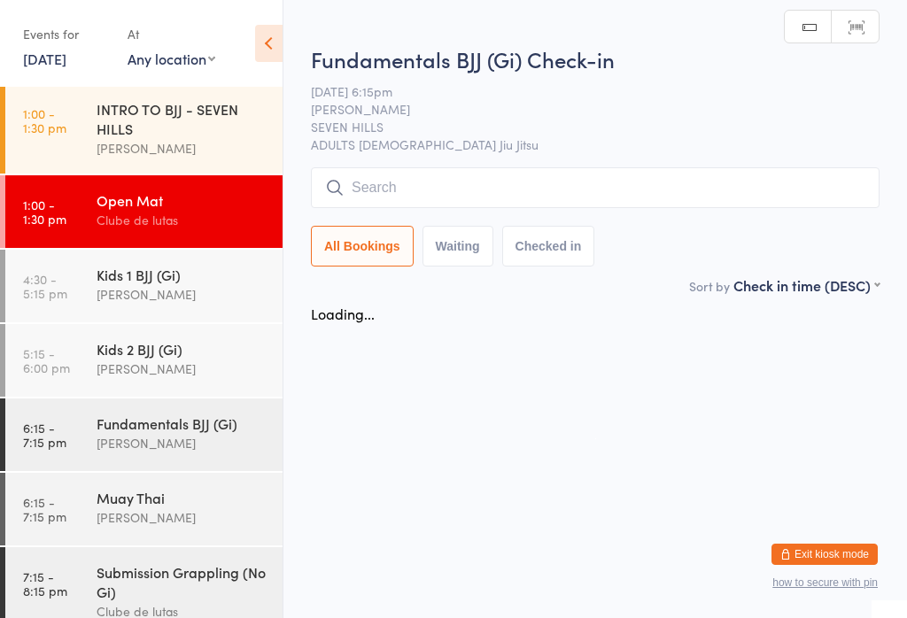
click at [193, 420] on div "Fundamentals BJJ (Gi)" at bounding box center [182, 423] width 171 height 19
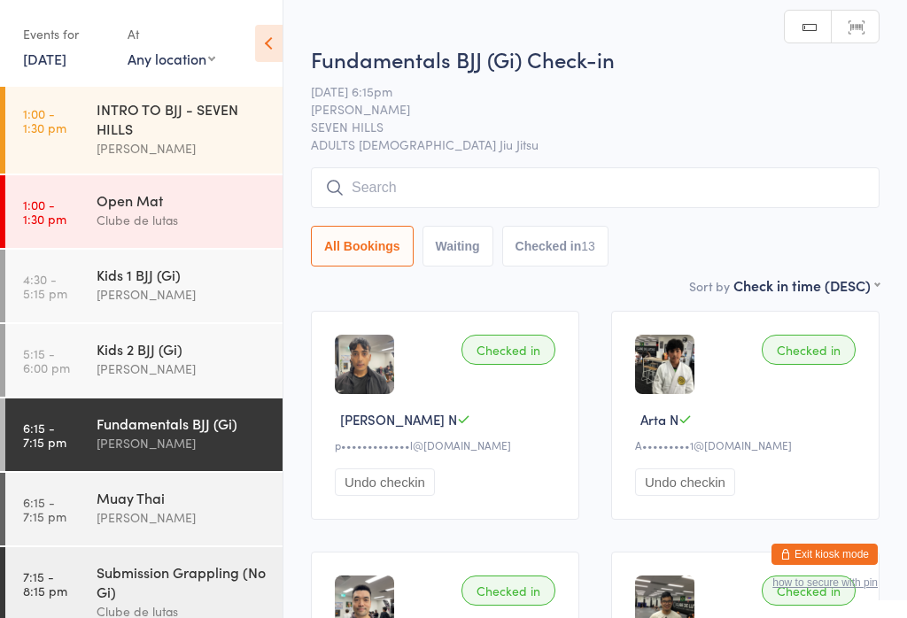
click at [586, 159] on div "Fundamentals BJJ (Gi) Check-in 11 Aug 6:15pm Alex Paz SEVEN HILLS ADULTS BRAZIL…" at bounding box center [595, 159] width 569 height 231
click at [624, 186] on input "search" at bounding box center [595, 187] width 569 height 41
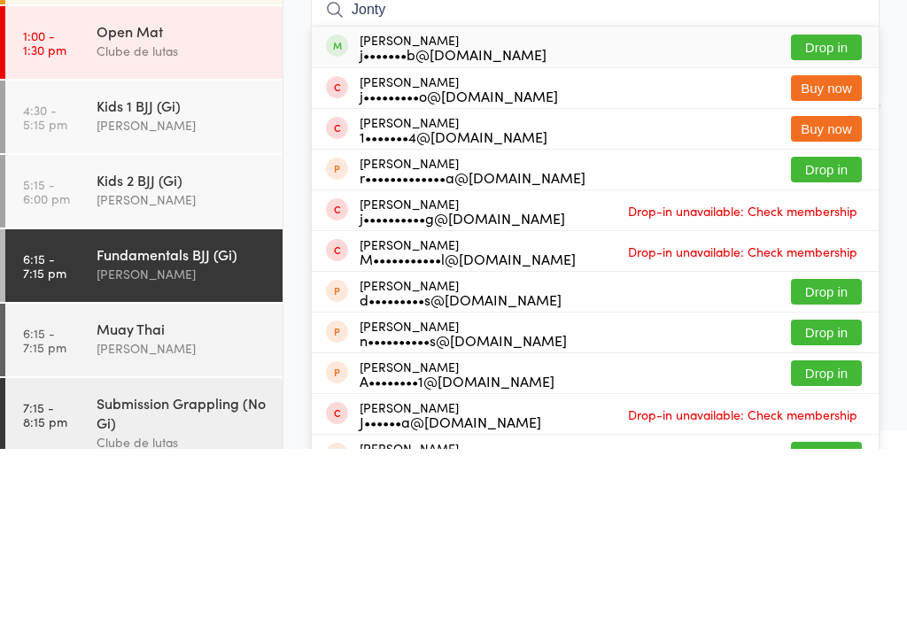
type input "Jonty"
click at [839, 204] on button "Drop in" at bounding box center [826, 217] width 71 height 26
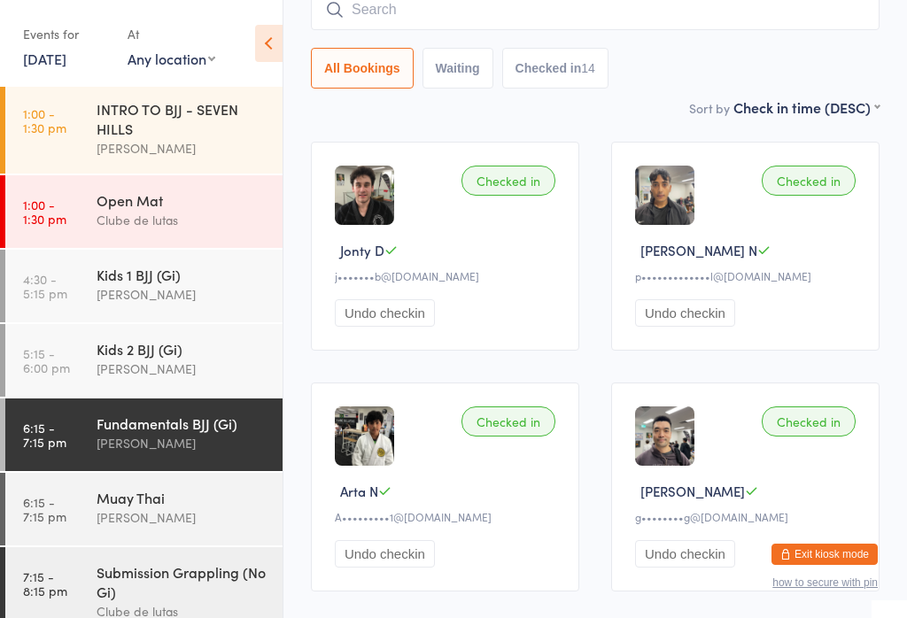
click at [706, 7] on input "search" at bounding box center [595, 9] width 569 height 41
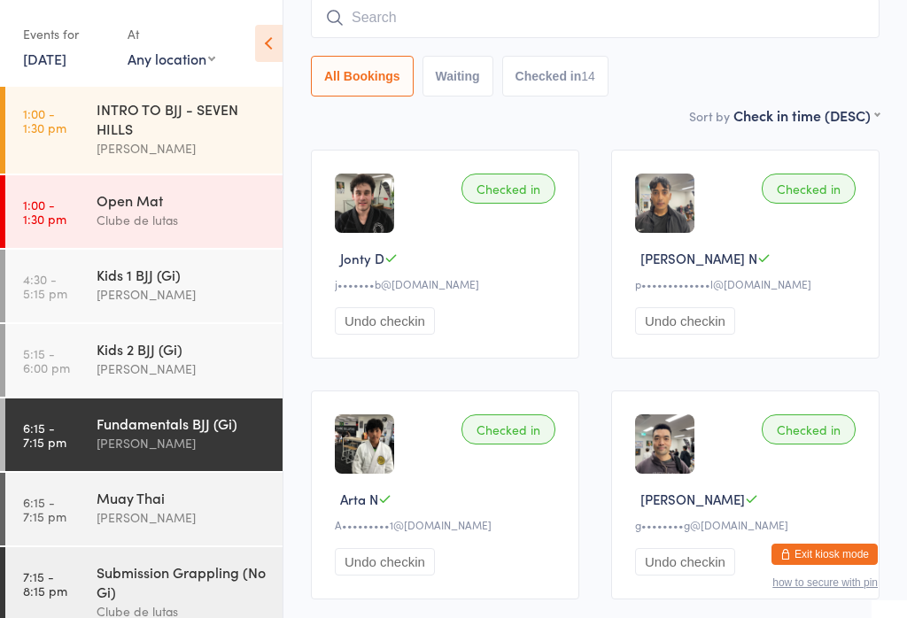
scroll to position [160, 0]
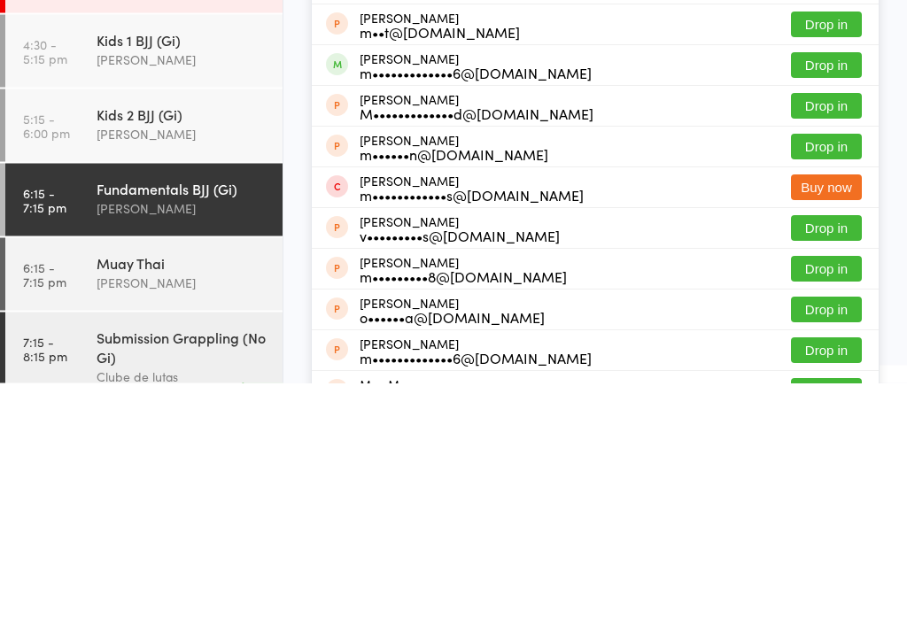
type input "Matt"
click at [837, 288] on button "Drop in" at bounding box center [826, 301] width 71 height 26
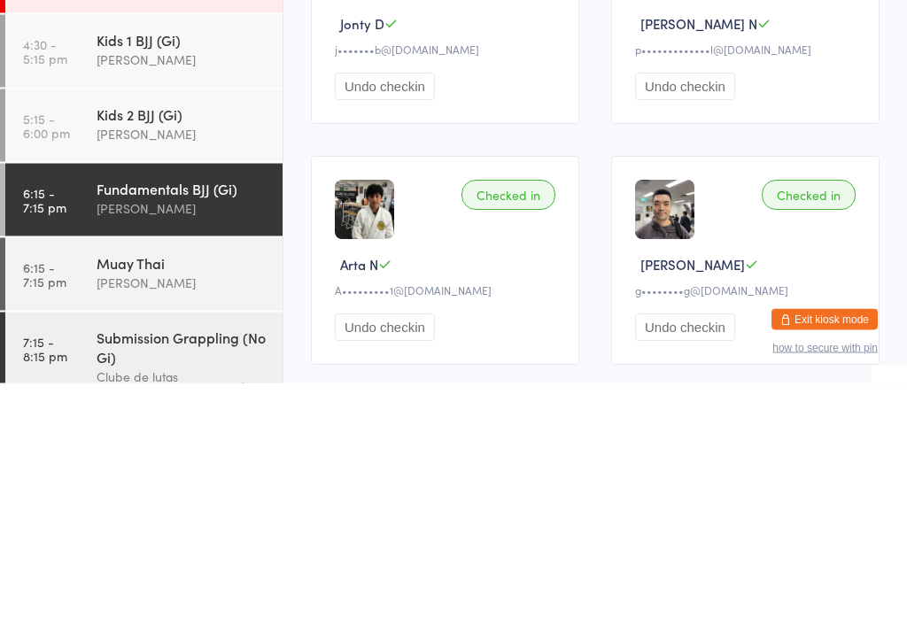
scroll to position [396, 0]
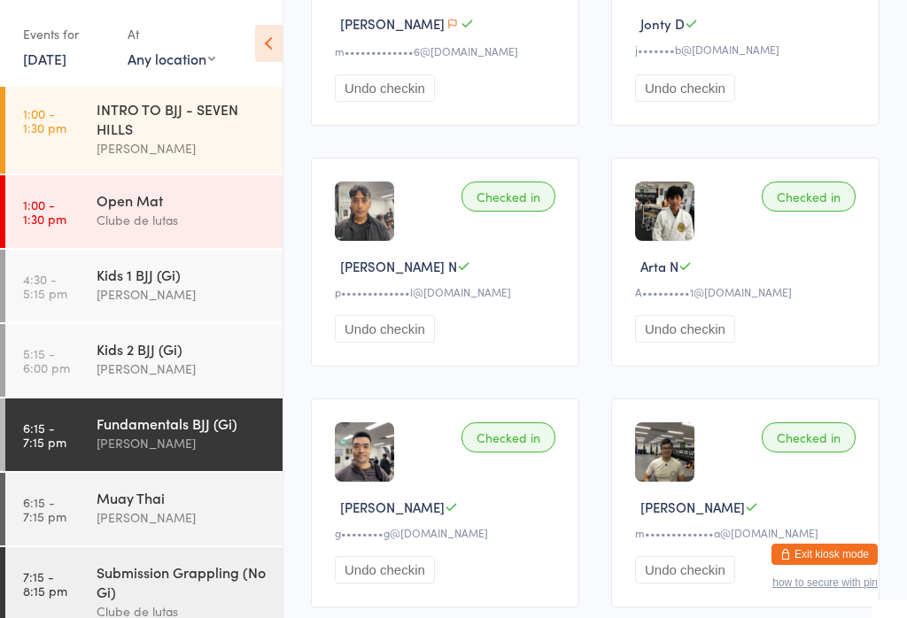
click at [219, 526] on div "[PERSON_NAME]" at bounding box center [182, 518] width 171 height 20
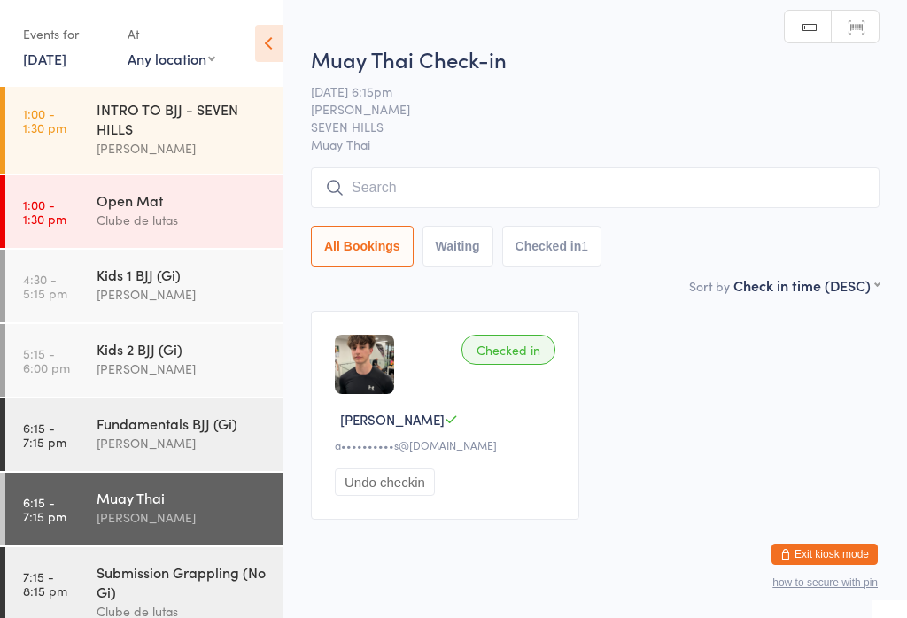
click at [632, 207] on input "search" at bounding box center [595, 187] width 569 height 41
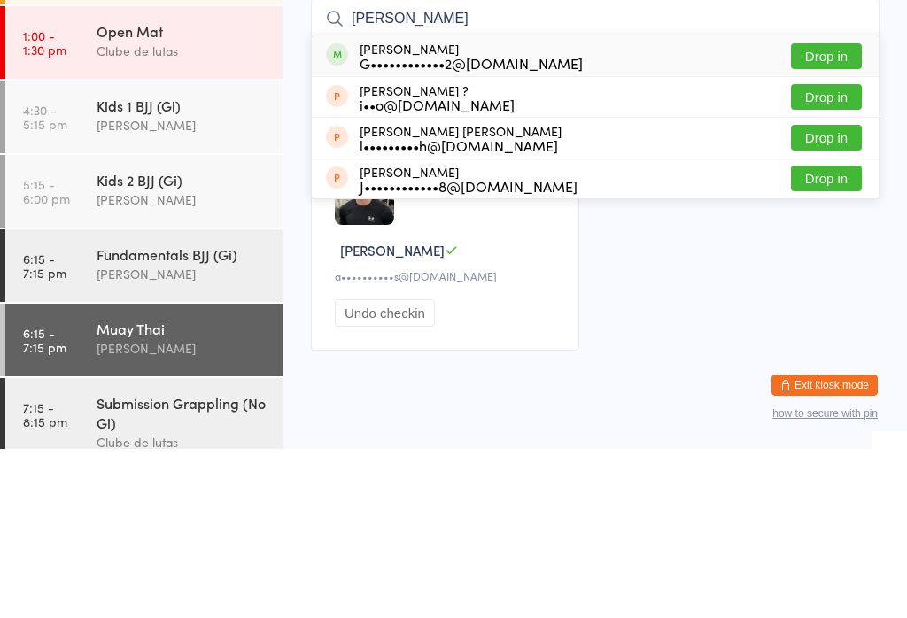
type input "Gianni"
click at [371, 225] on div "G••••••••••••2@gmail.com" at bounding box center [471, 232] width 223 height 14
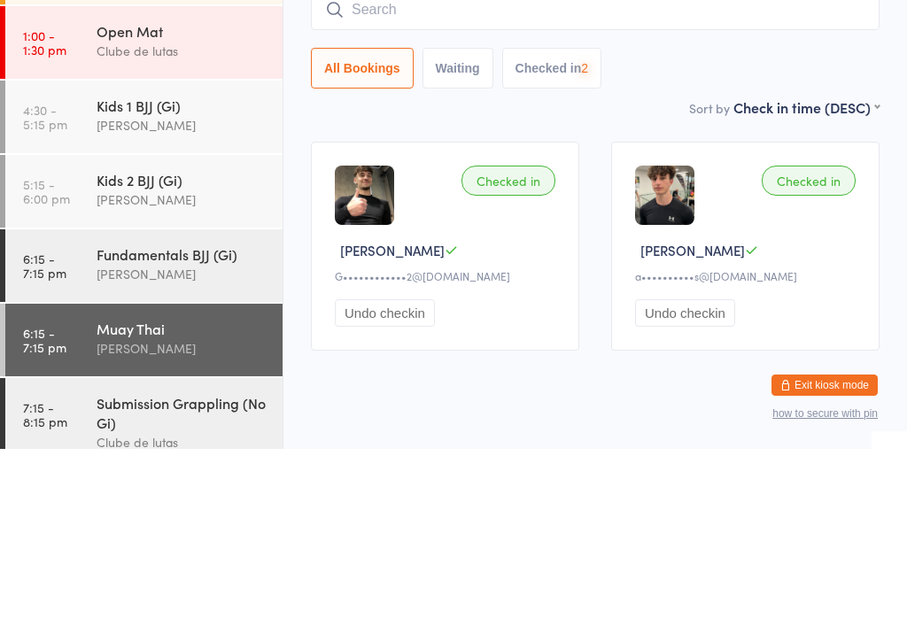
scroll to position [35, 0]
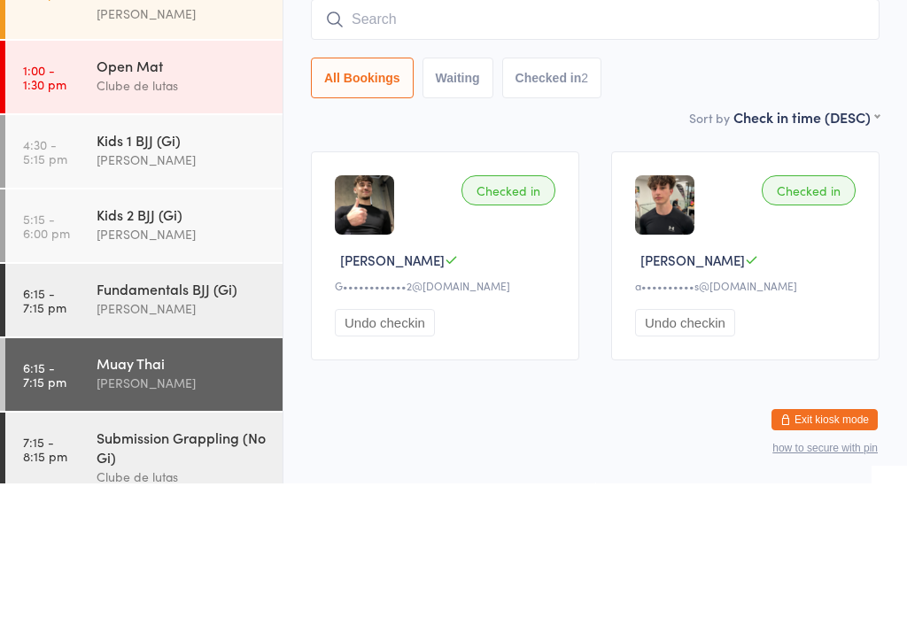
click at [587, 134] on input "search" at bounding box center [595, 154] width 569 height 41
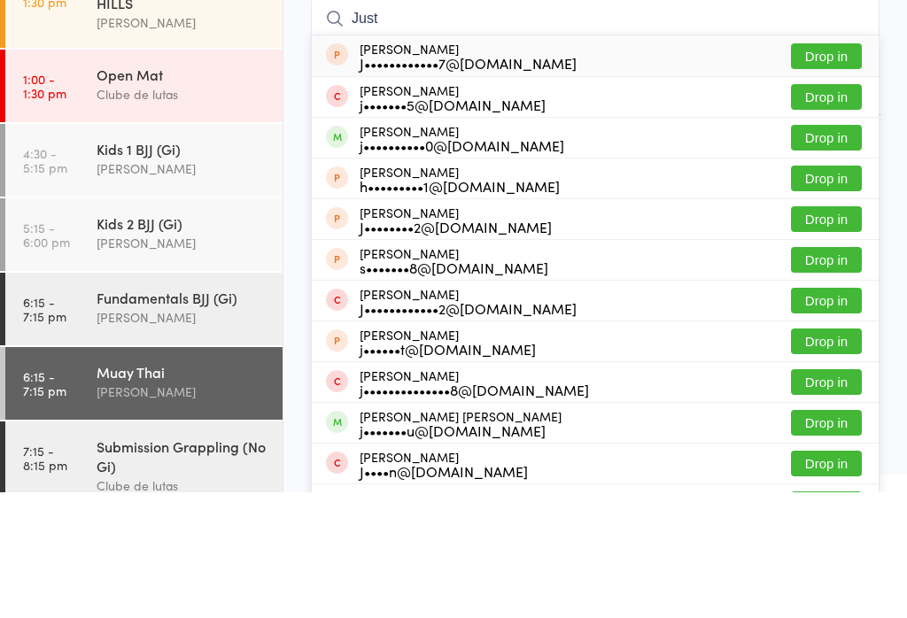
type input "Just"
click at [814, 251] on button "Drop in" at bounding box center [826, 264] width 71 height 26
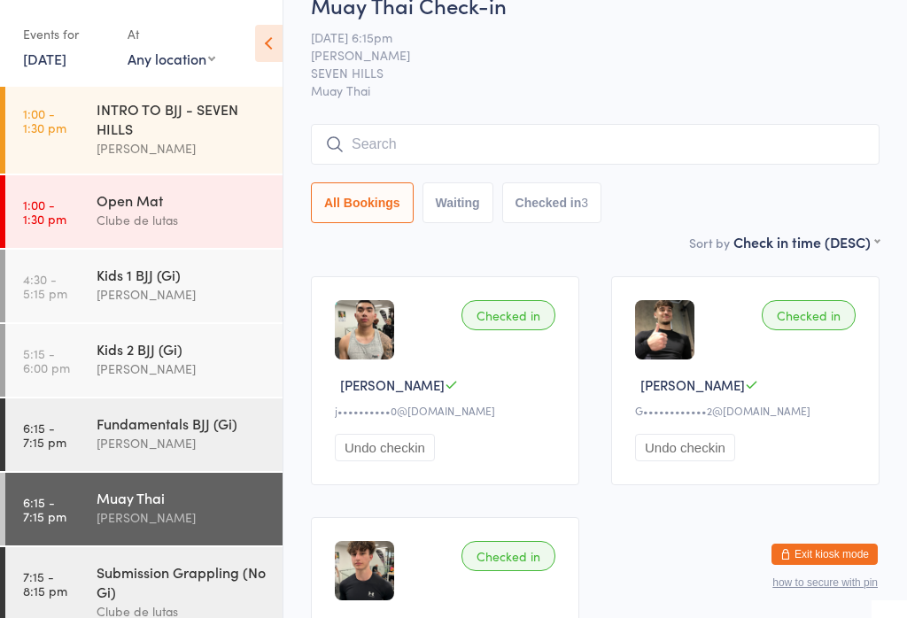
click at [101, 433] on div "Fundamentals BJJ (Gi)" at bounding box center [182, 423] width 171 height 19
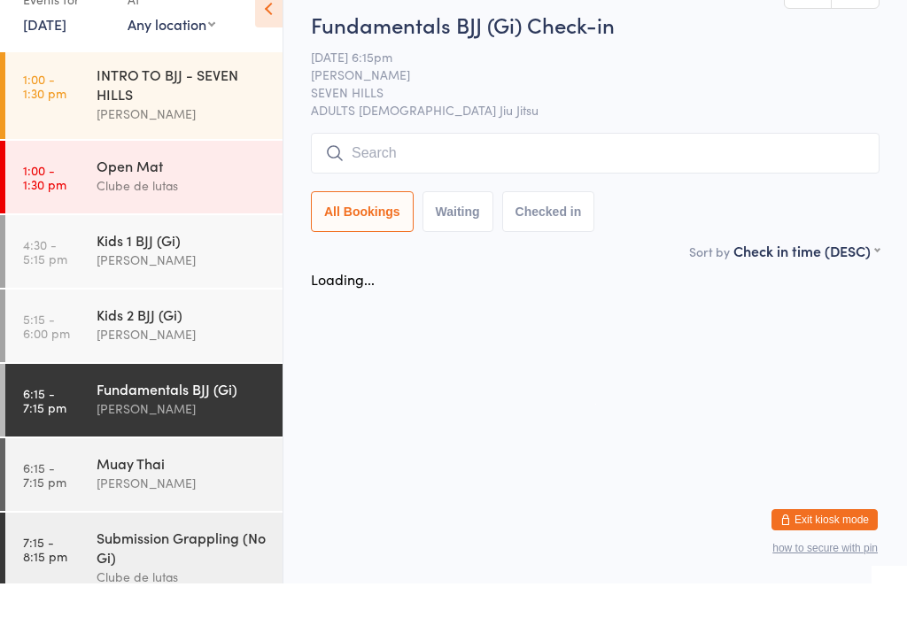
scroll to position [35, 0]
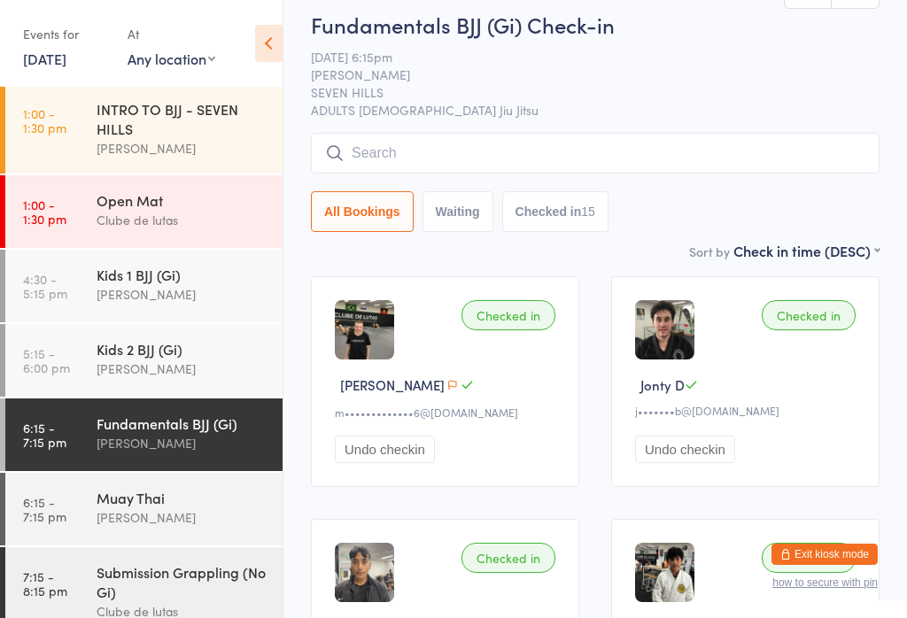
click at [721, 162] on input "search" at bounding box center [595, 153] width 569 height 41
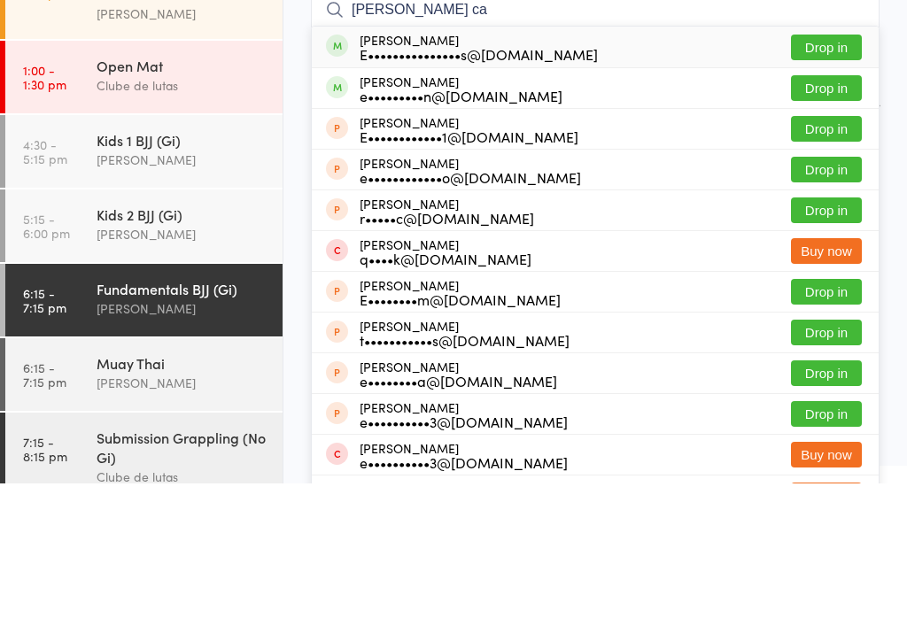
type input "Erick ca"
click at [835, 169] on button "Drop in" at bounding box center [826, 182] width 71 height 26
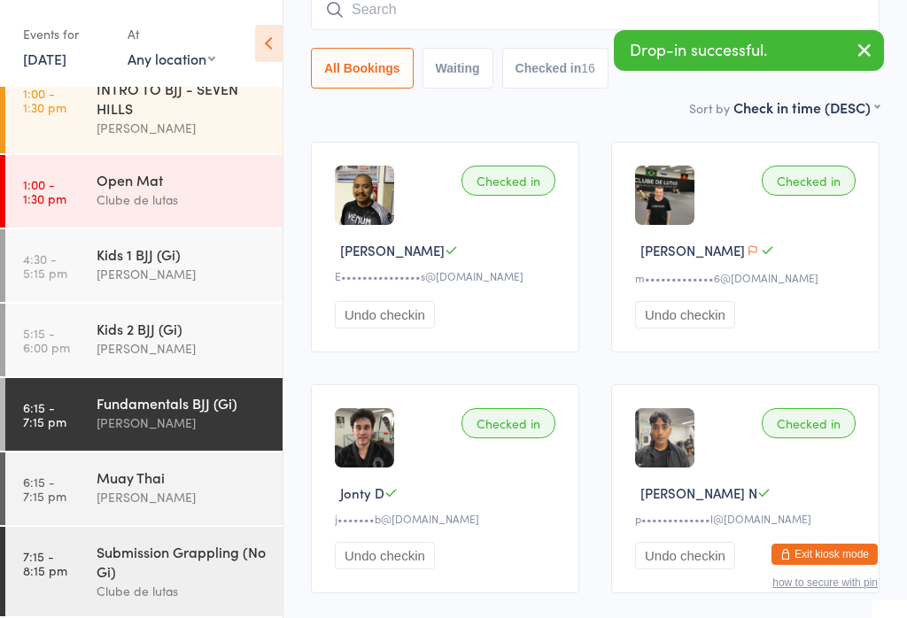
scroll to position [253, 0]
click at [136, 558] on div "Submission Grappling (No Gi)" at bounding box center [182, 561] width 171 height 39
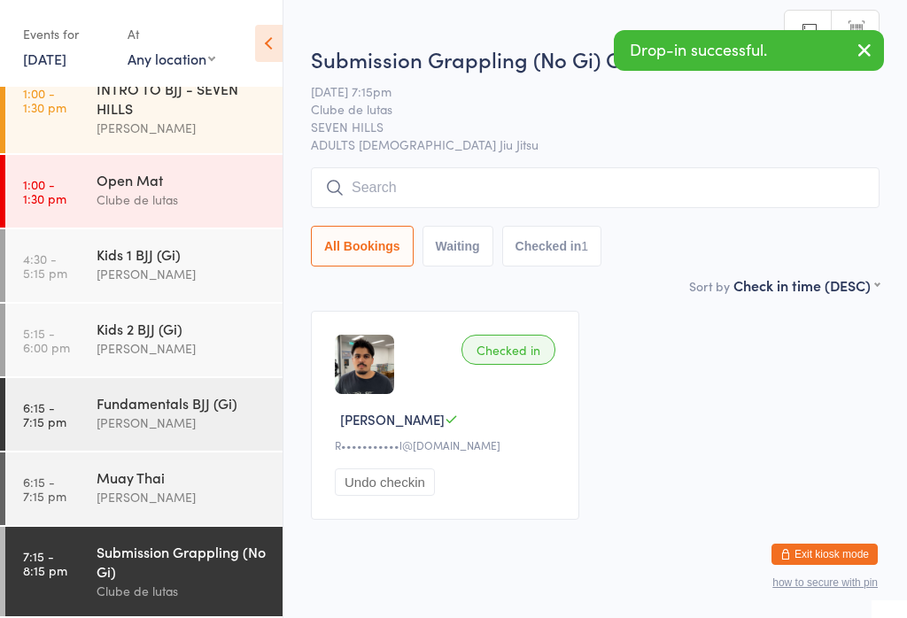
click at [742, 175] on input "search" at bounding box center [595, 187] width 569 height 41
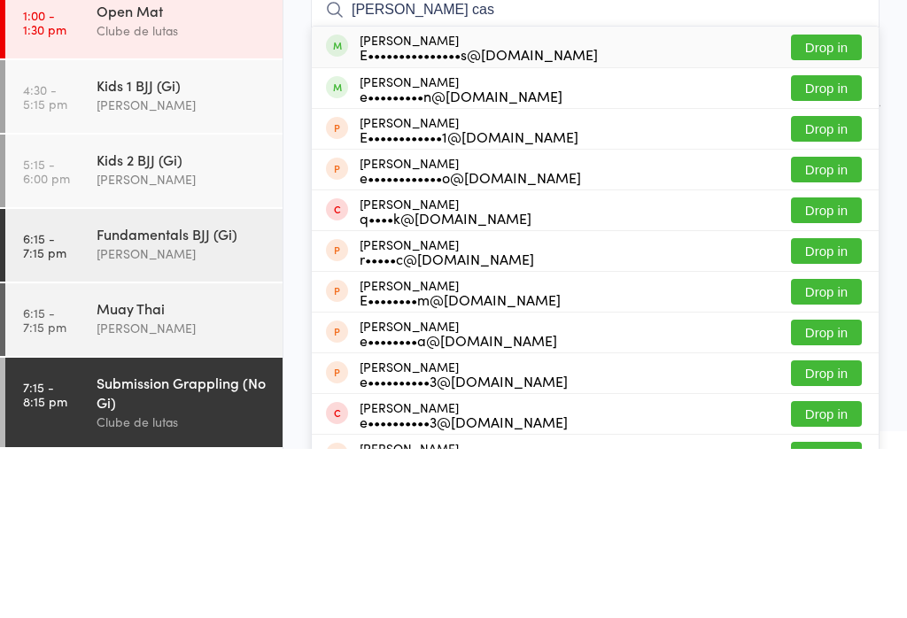
type input "Erick cas"
click at [861, 204] on button "Drop in" at bounding box center [826, 217] width 71 height 26
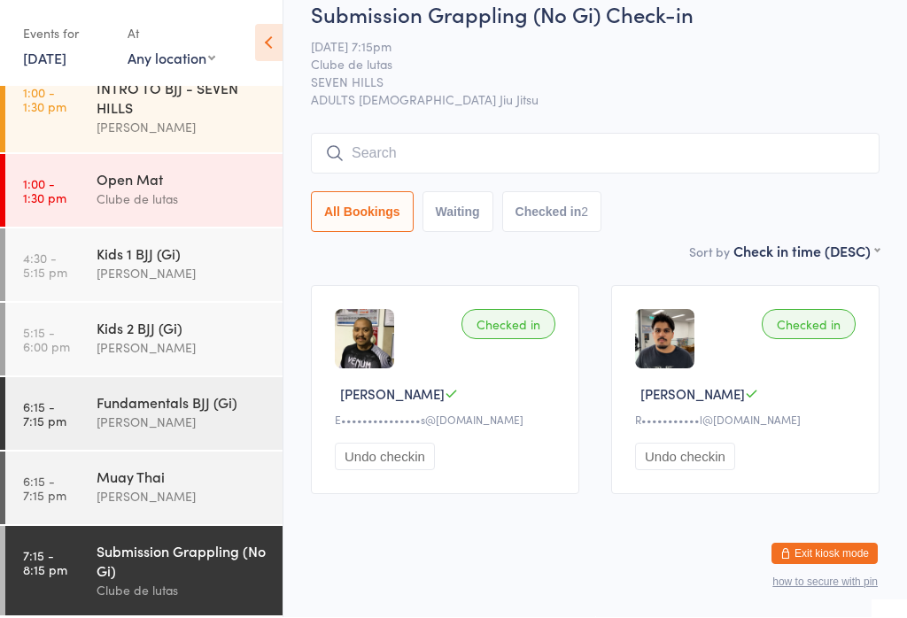
click at [154, 393] on div "Fundamentals BJJ (Gi)" at bounding box center [182, 402] width 171 height 19
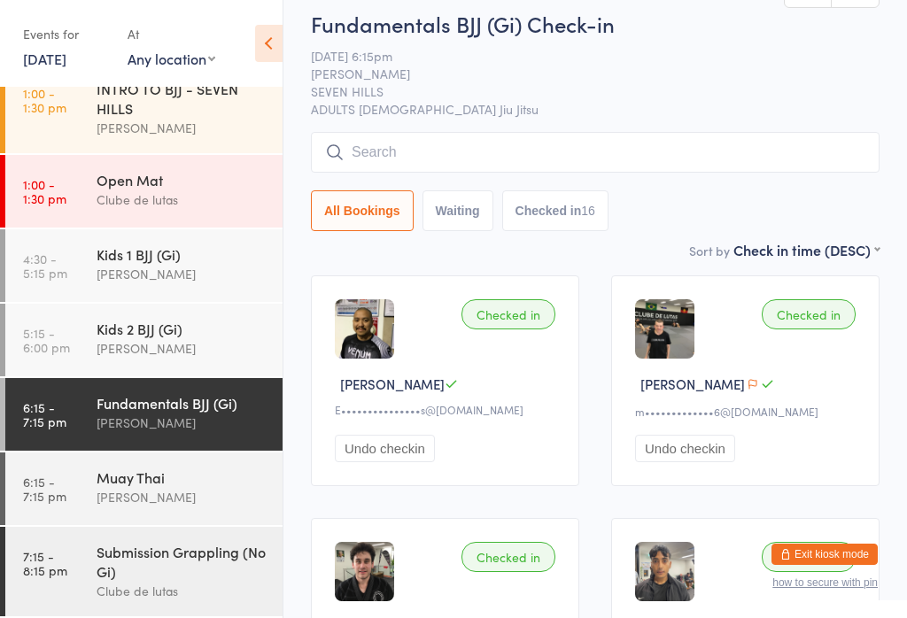
click at [454, 151] on input "search" at bounding box center [595, 152] width 569 height 41
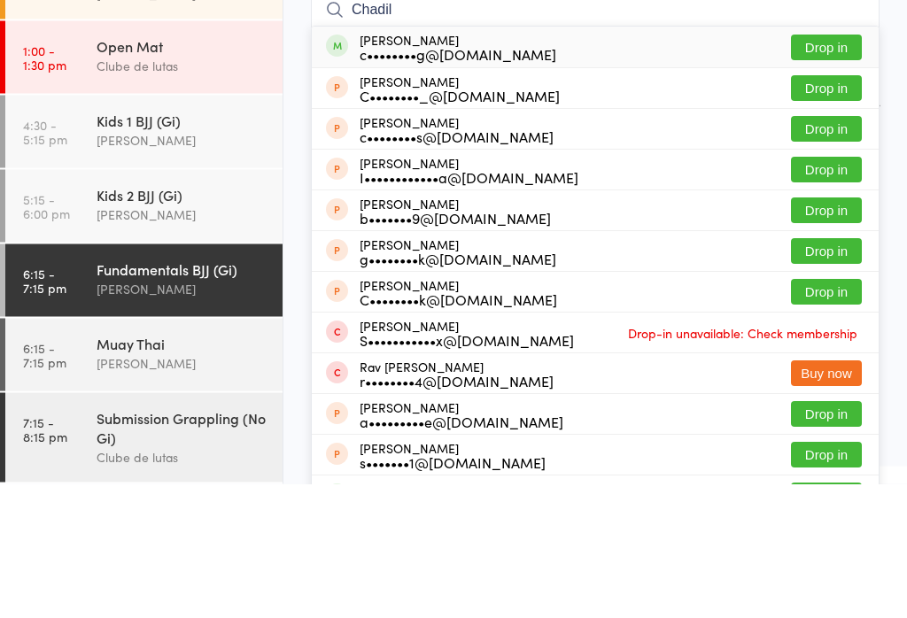
type input "Chadil"
click at [825, 169] on button "Drop in" at bounding box center [826, 182] width 71 height 26
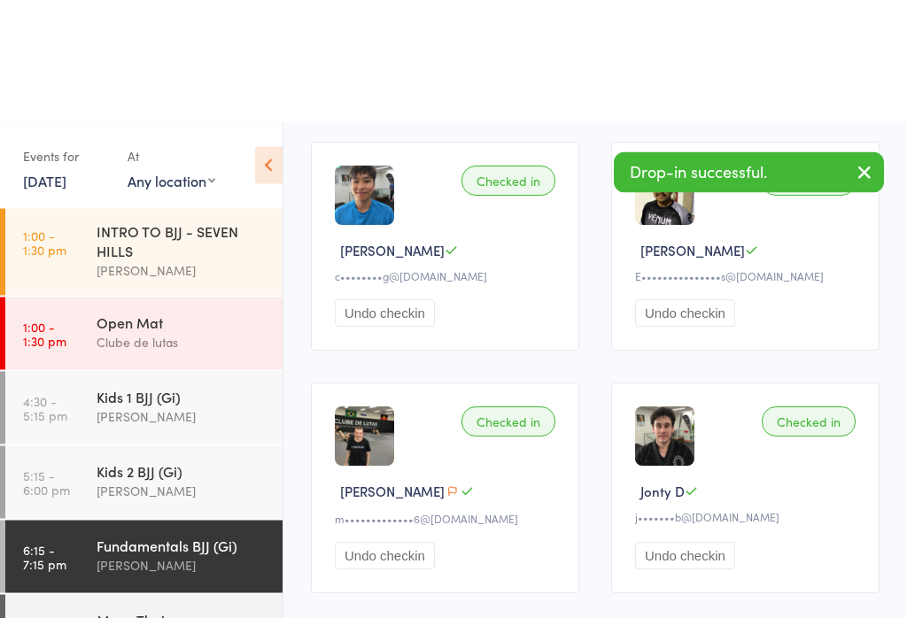
scroll to position [291, 0]
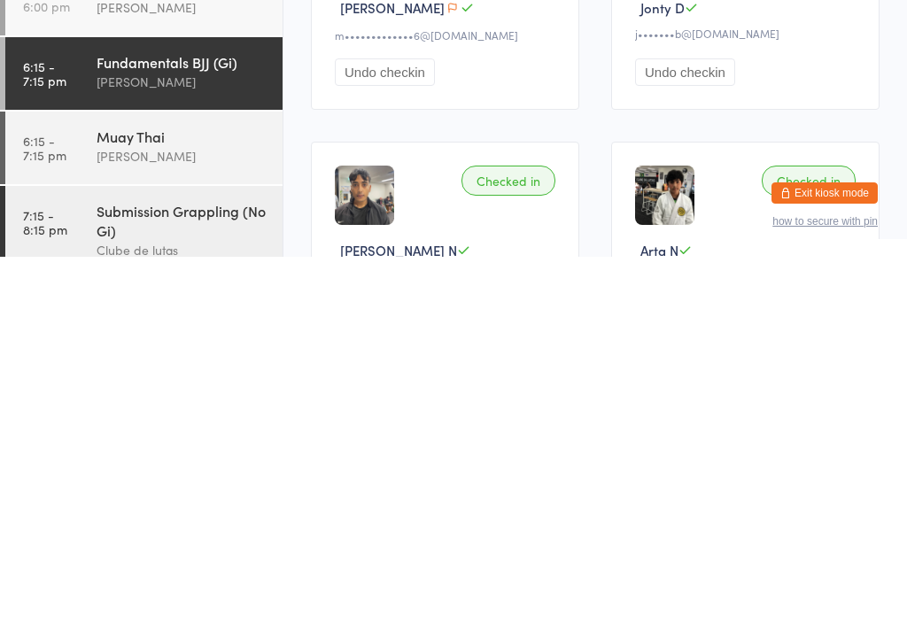
click at [228, 562] on div "Submission Grappling (No Gi)" at bounding box center [182, 581] width 171 height 39
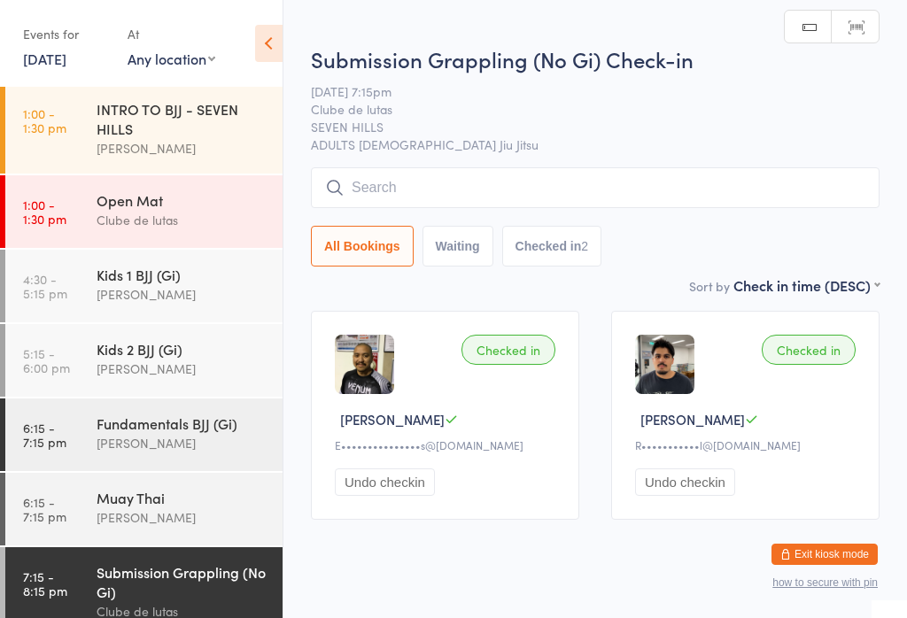
click at [454, 190] on input "search" at bounding box center [595, 187] width 569 height 41
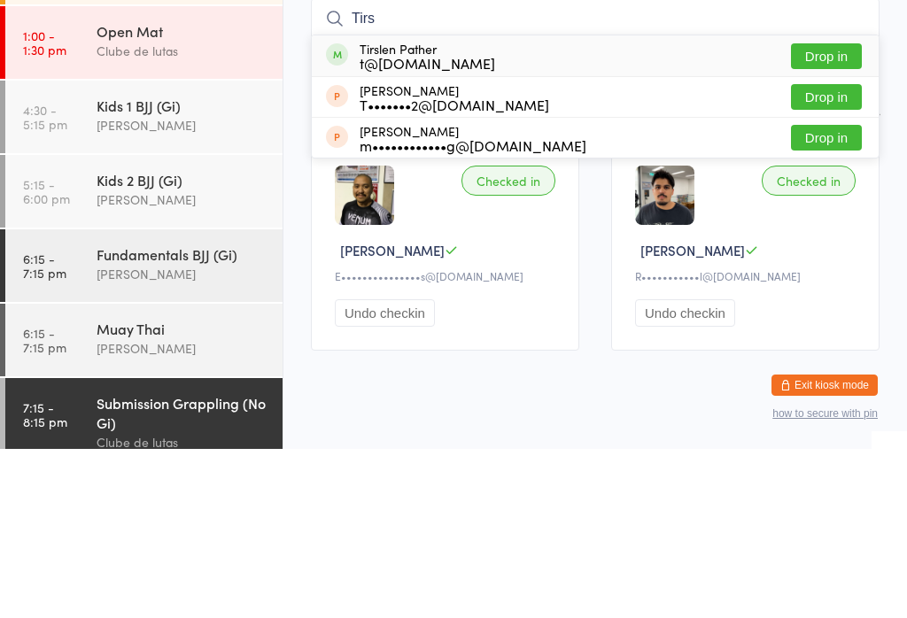
type input "Tirs"
click at [836, 213] on button "Drop in" at bounding box center [826, 226] width 71 height 26
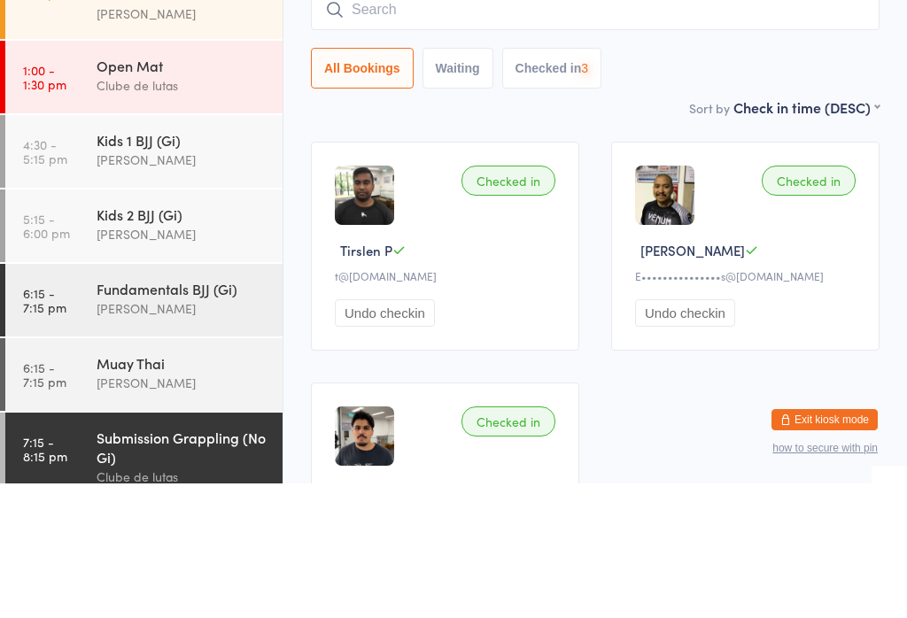
scroll to position [169, 0]
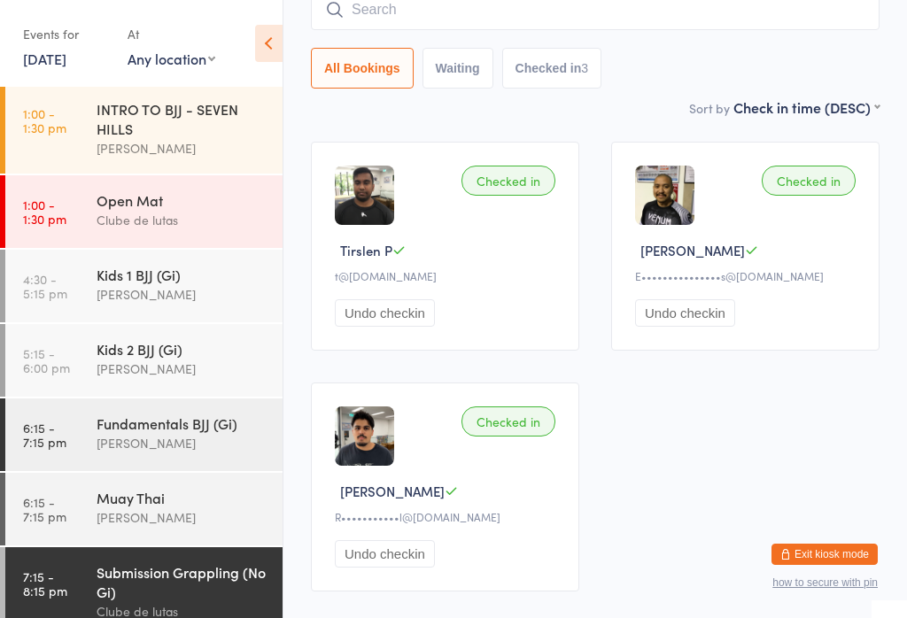
click at [563, 4] on input "search" at bounding box center [595, 9] width 569 height 41
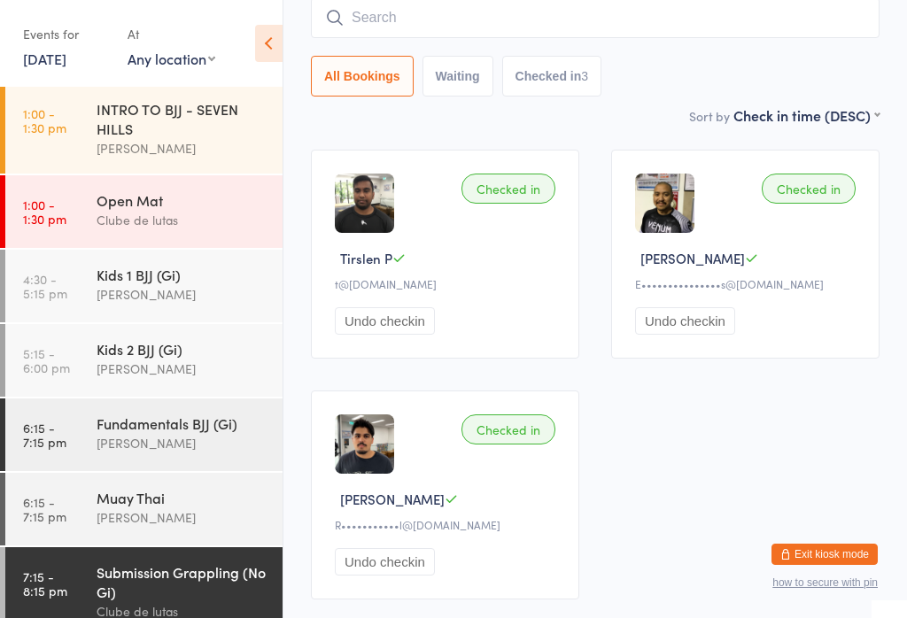
scroll to position [160, 0]
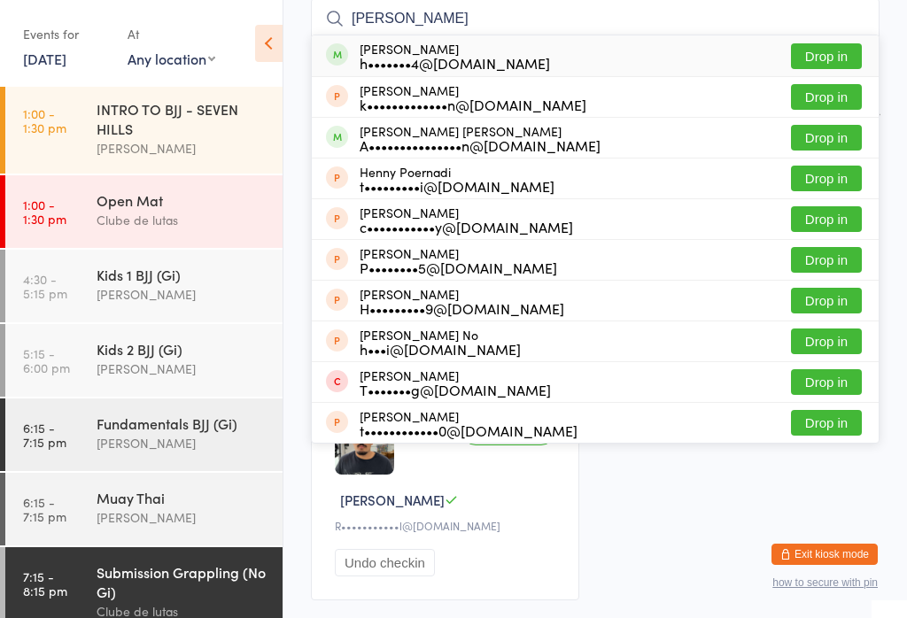
type input "Henry"
click at [833, 45] on button "Drop in" at bounding box center [826, 56] width 71 height 26
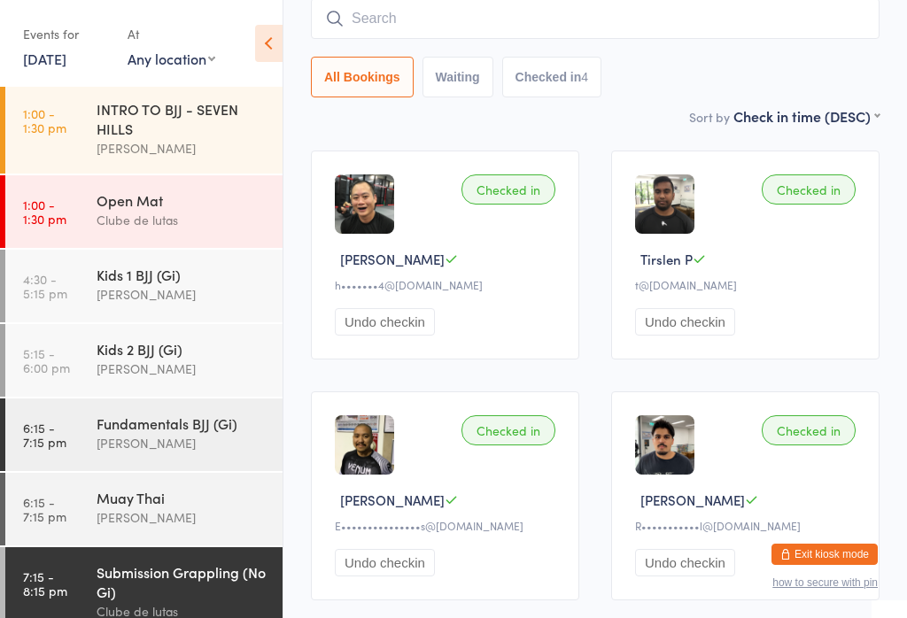
click at [661, 19] on input "search" at bounding box center [595, 18] width 569 height 41
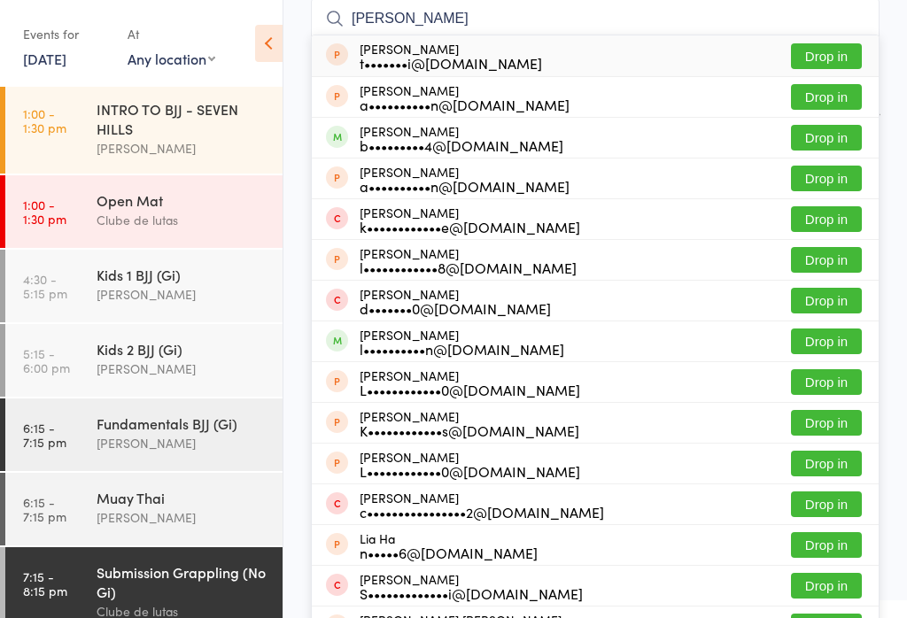
type input "Liam"
click at [843, 129] on button "Drop in" at bounding box center [826, 138] width 71 height 26
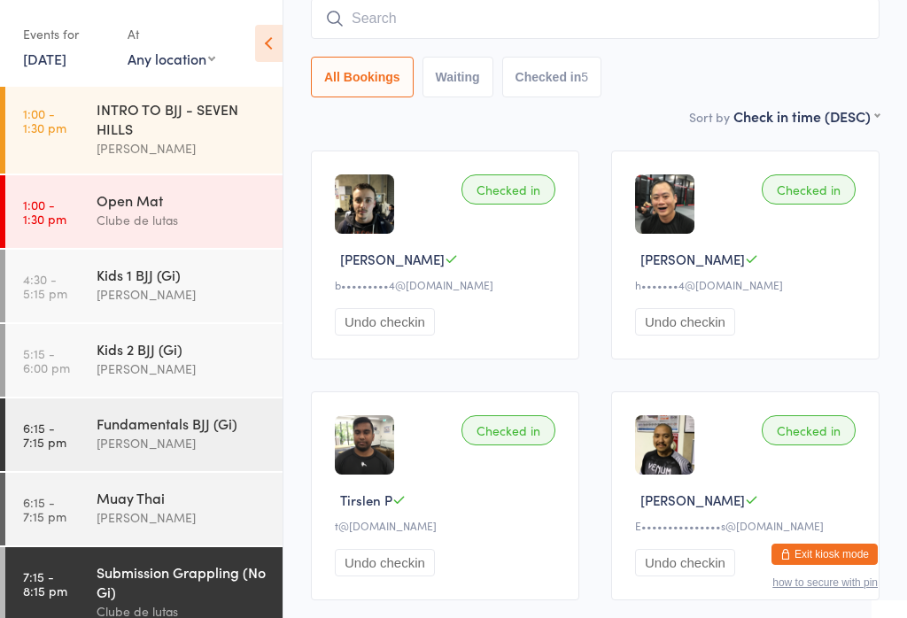
click at [624, 34] on input "search" at bounding box center [595, 18] width 569 height 41
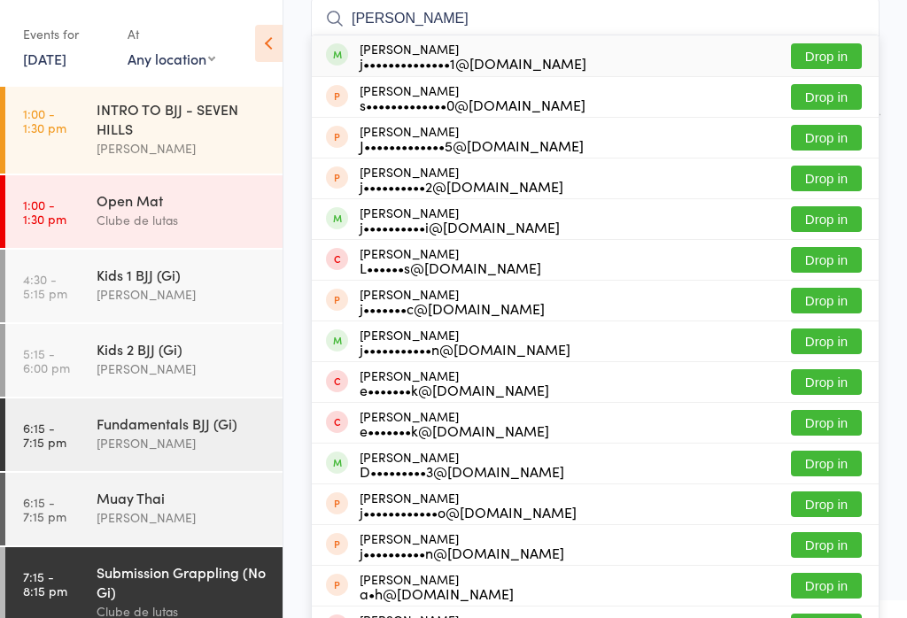
type input "Jordan br"
click at [859, 44] on button "Drop in" at bounding box center [826, 56] width 71 height 26
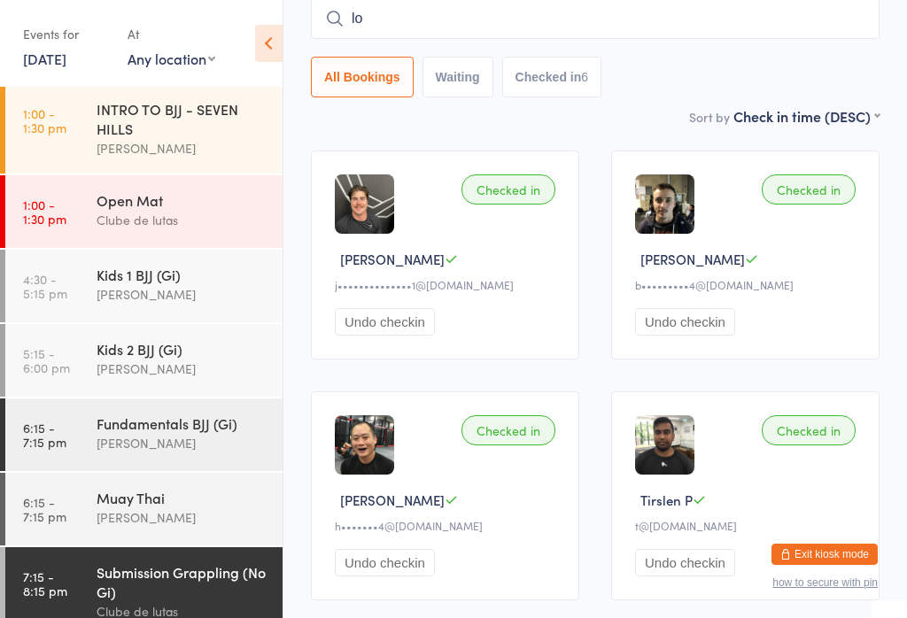
type input "l"
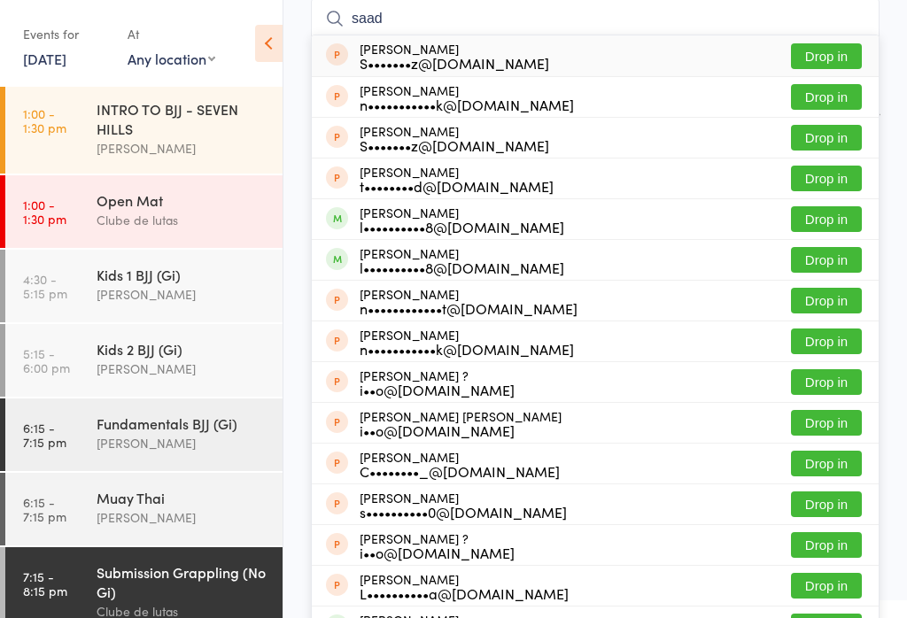
type input "saad"
click at [835, 220] on button "Drop in" at bounding box center [826, 219] width 71 height 26
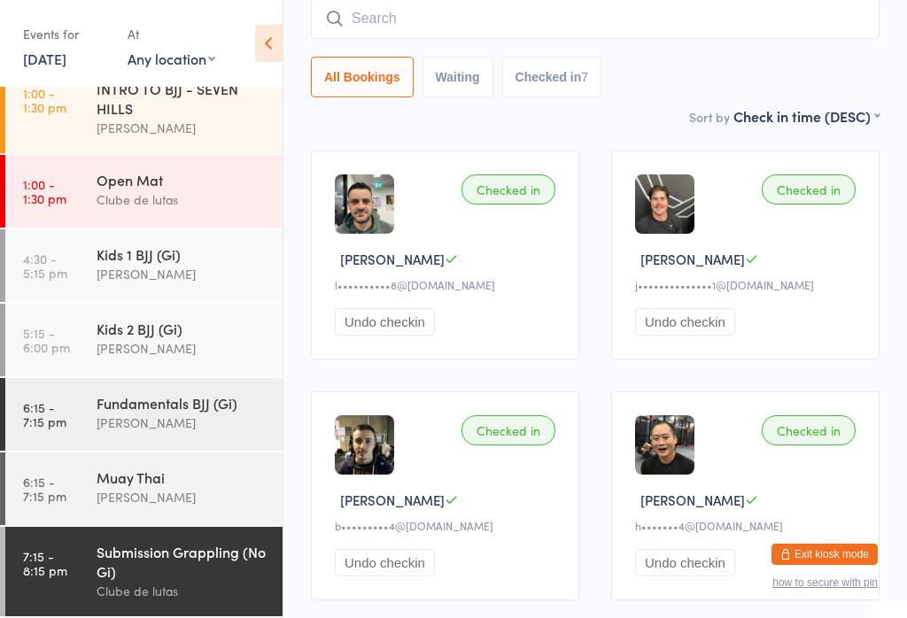
scroll to position [253, 0]
click at [203, 58] on select "Any location SCHOOLS PCYC Hawkesbury ROUSE HILL SEVEN HILLS" at bounding box center [172, 58] width 88 height 19
select select "3"
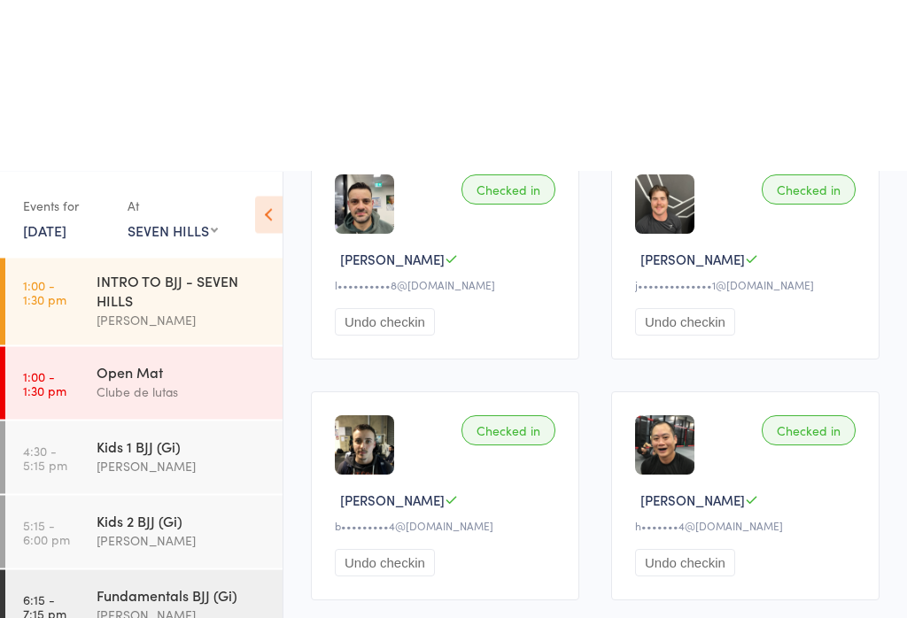
scroll to position [332, 0]
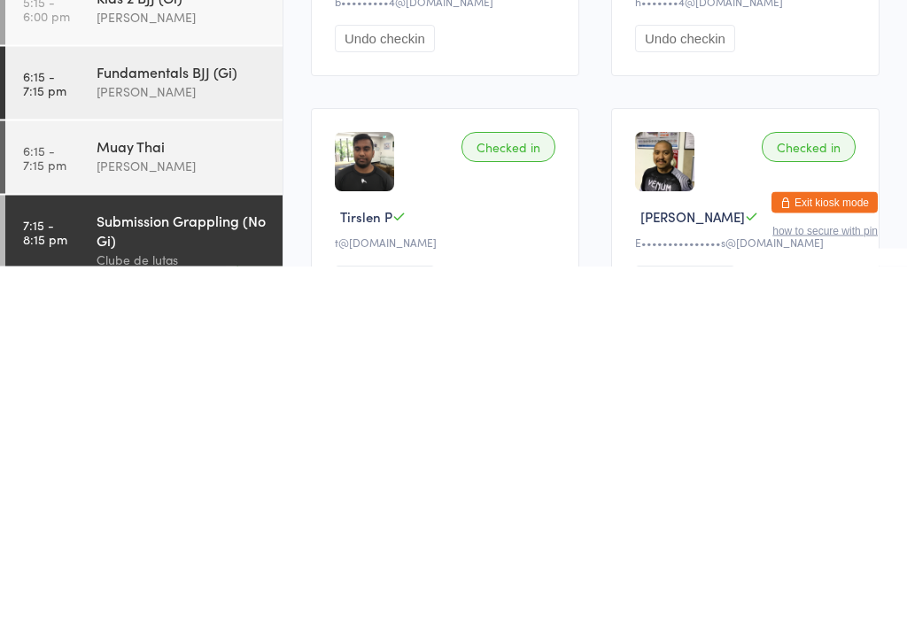
click at [169, 562] on div "Submission Grappling (No Gi)" at bounding box center [182, 581] width 171 height 39
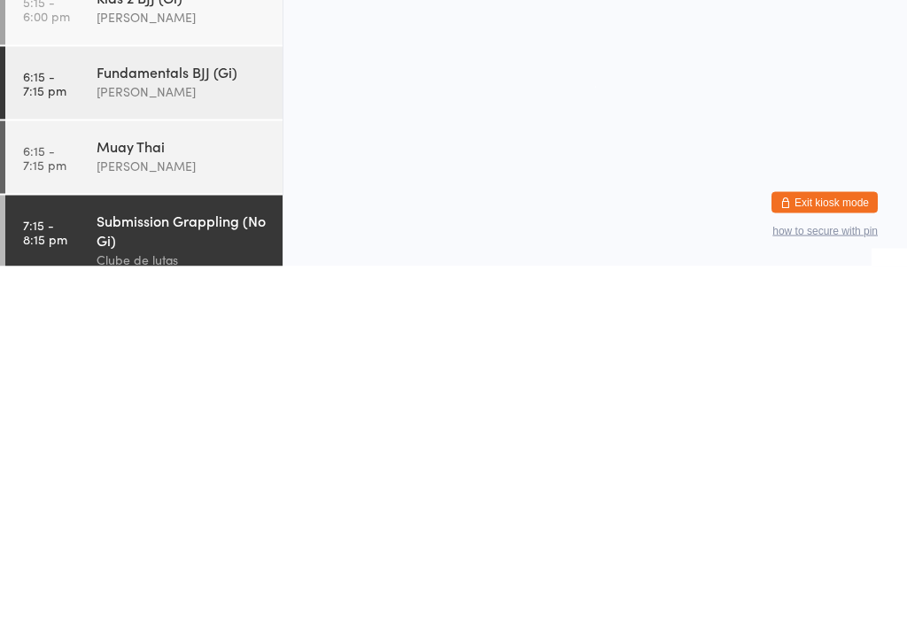
scroll to position [0, 0]
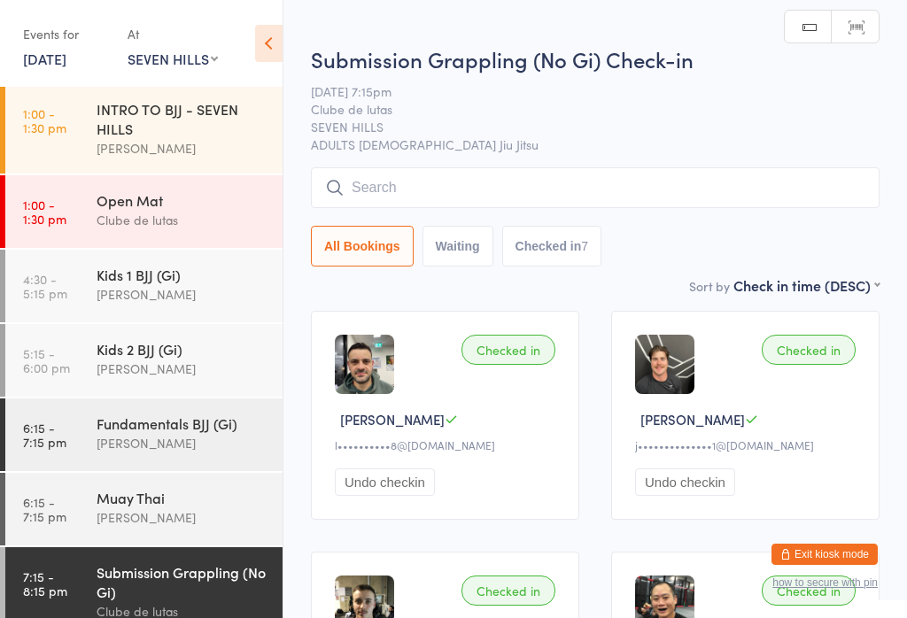
click at [410, 184] on input "search" at bounding box center [595, 187] width 569 height 41
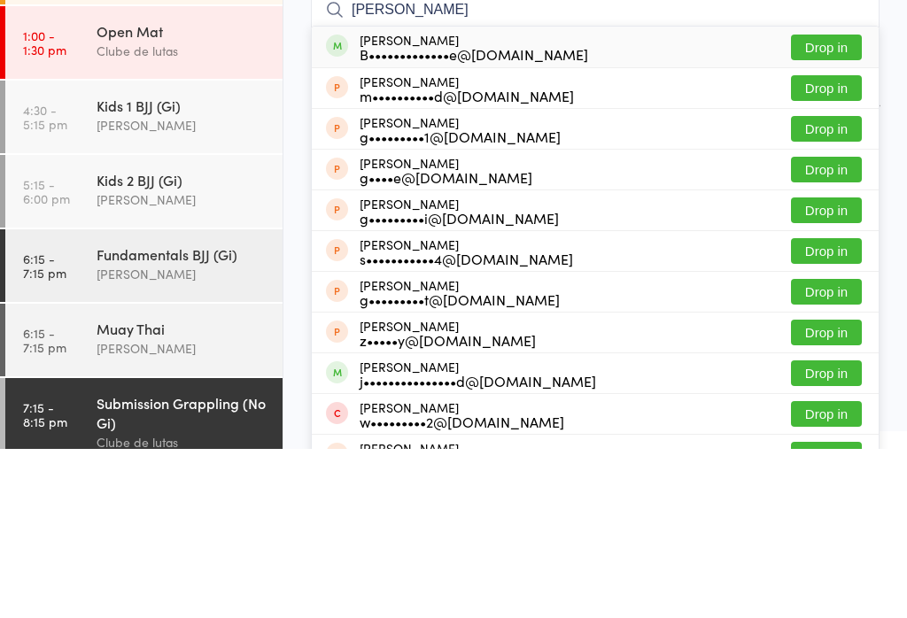
type input "George bou"
click at [479, 216] on div "B•••••••••••••e@gmail.com" at bounding box center [474, 223] width 229 height 14
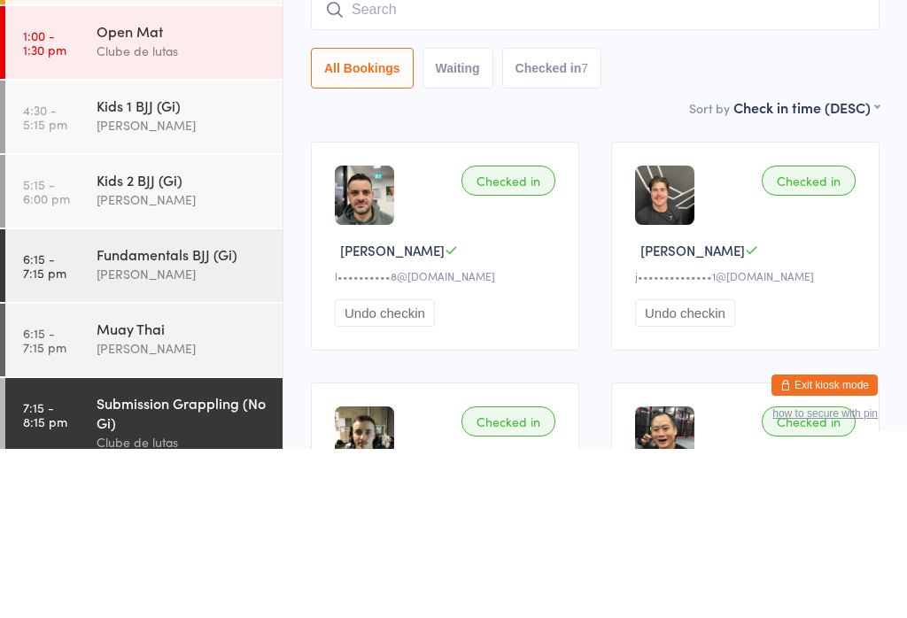
scroll to position [169, 0]
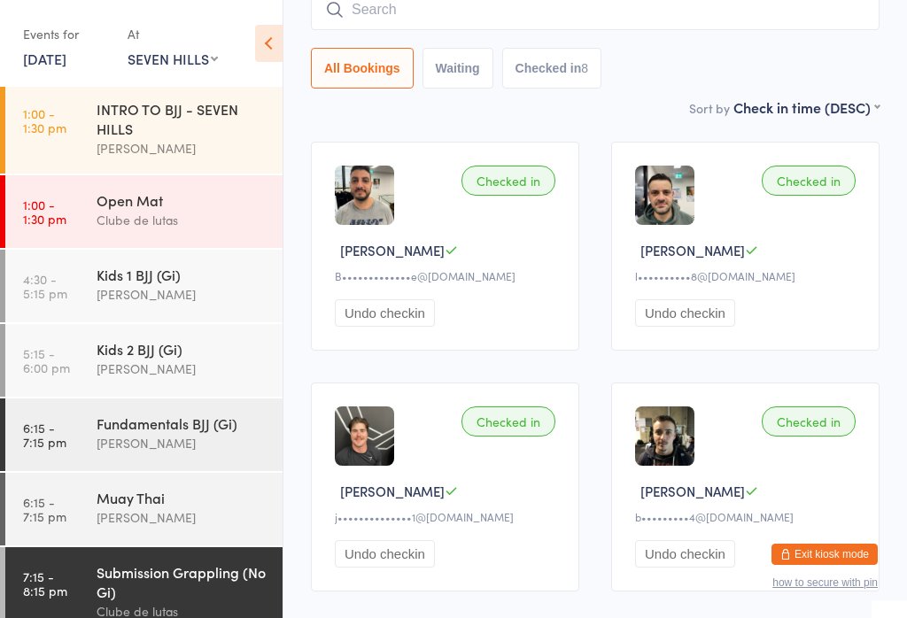
click at [709, 14] on input "search" at bounding box center [595, 9] width 569 height 41
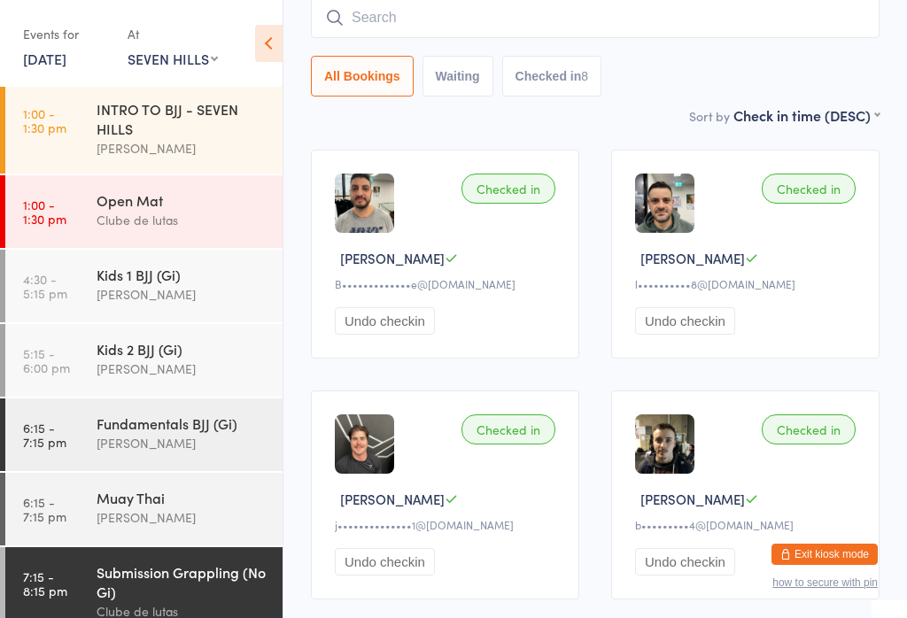
scroll to position [160, 0]
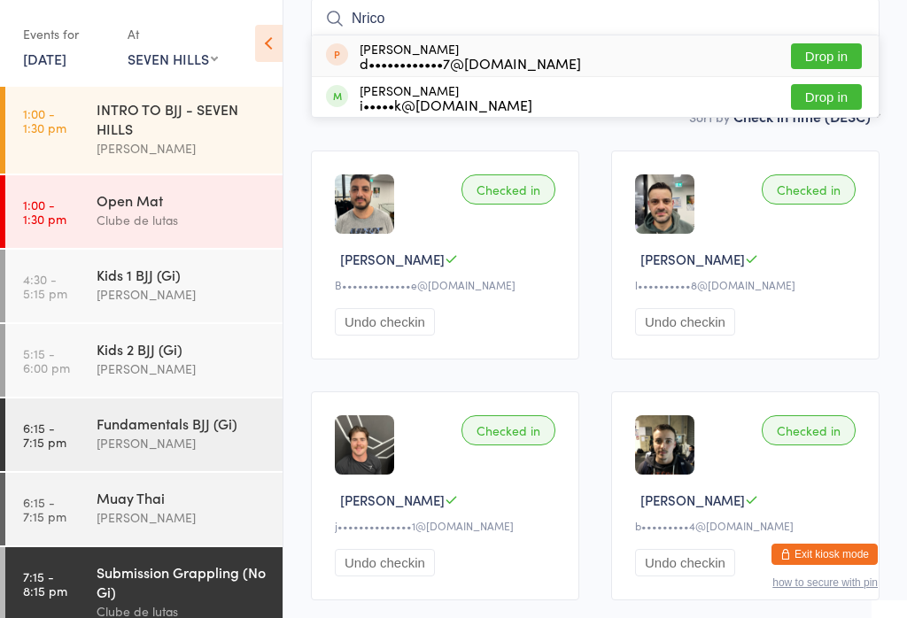
type input "Nrico"
click at [832, 106] on button "Drop in" at bounding box center [826, 97] width 71 height 26
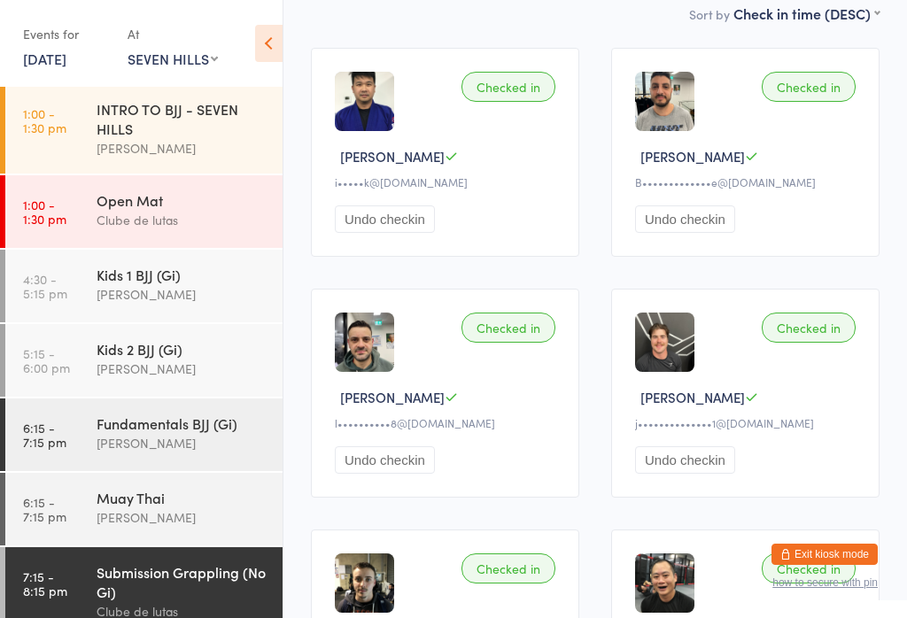
scroll to position [0, 0]
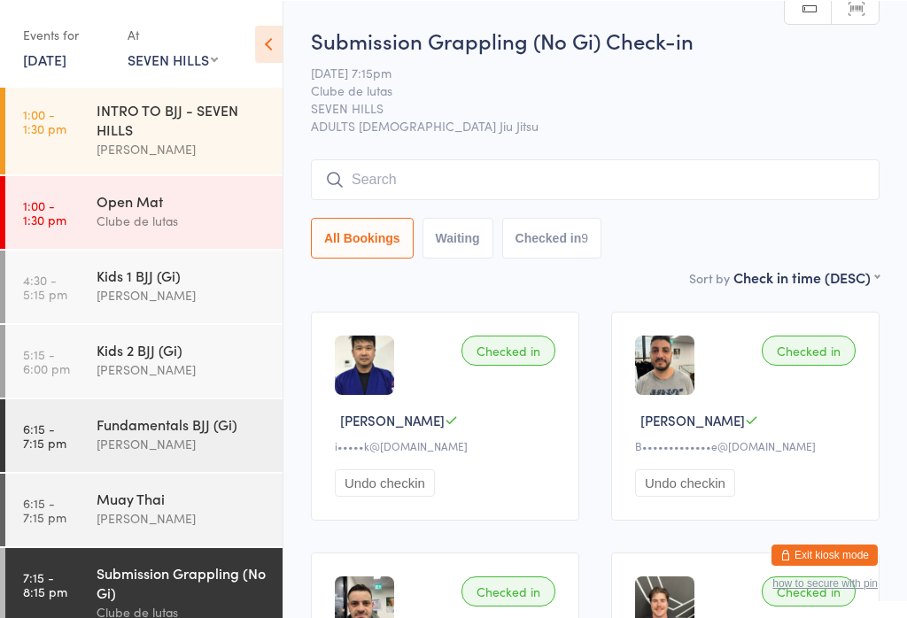
click at [531, 198] on input "search" at bounding box center [595, 179] width 569 height 41
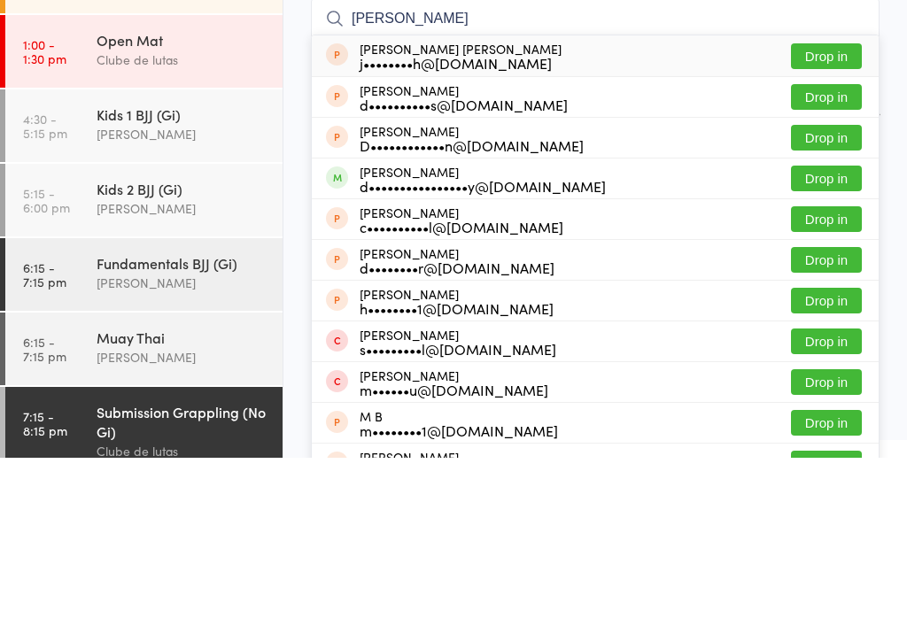
type input "Darren m"
click at [823, 326] on button "Drop in" at bounding box center [826, 339] width 71 height 26
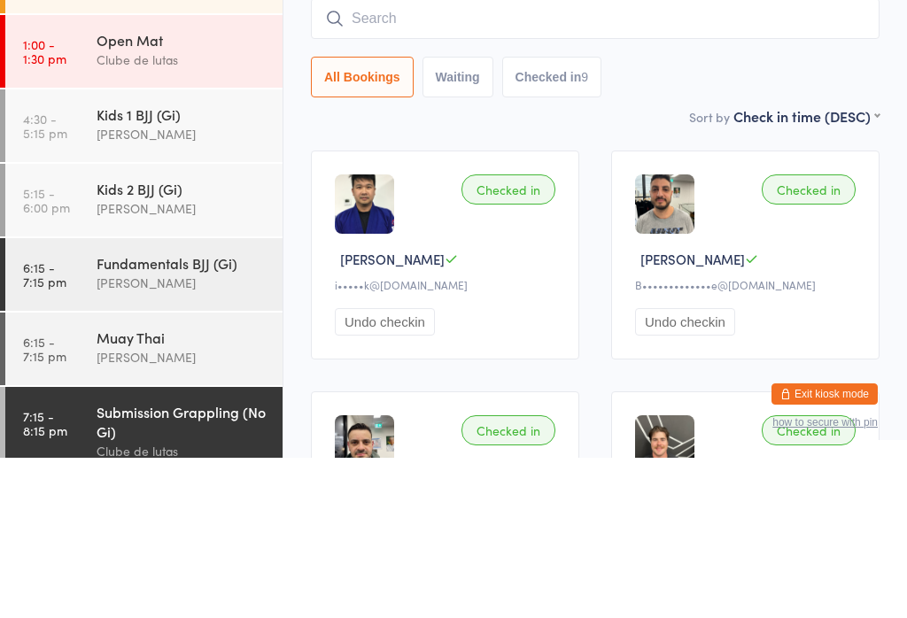
scroll to position [160, 0]
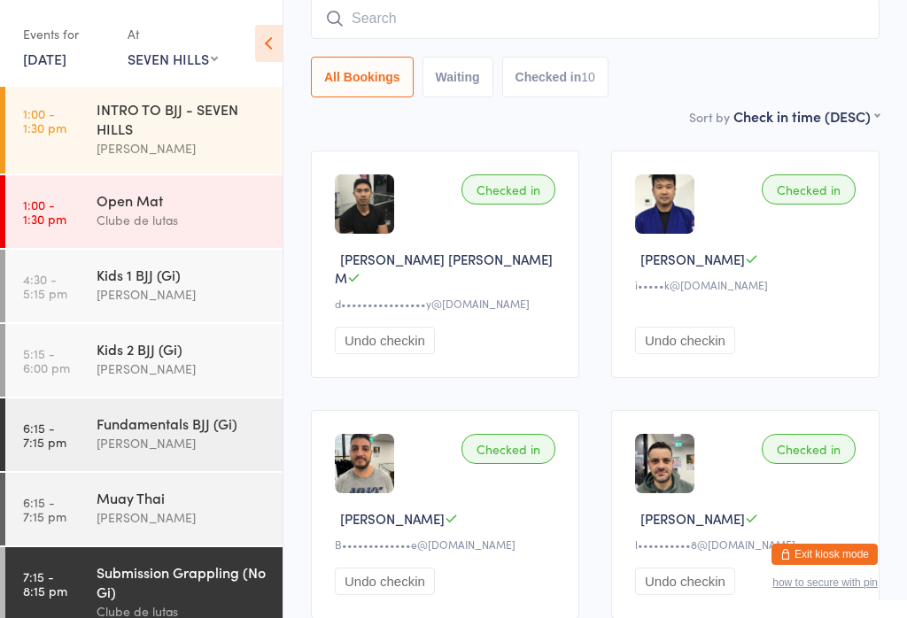
click at [134, 450] on div "[PERSON_NAME]" at bounding box center [182, 443] width 171 height 20
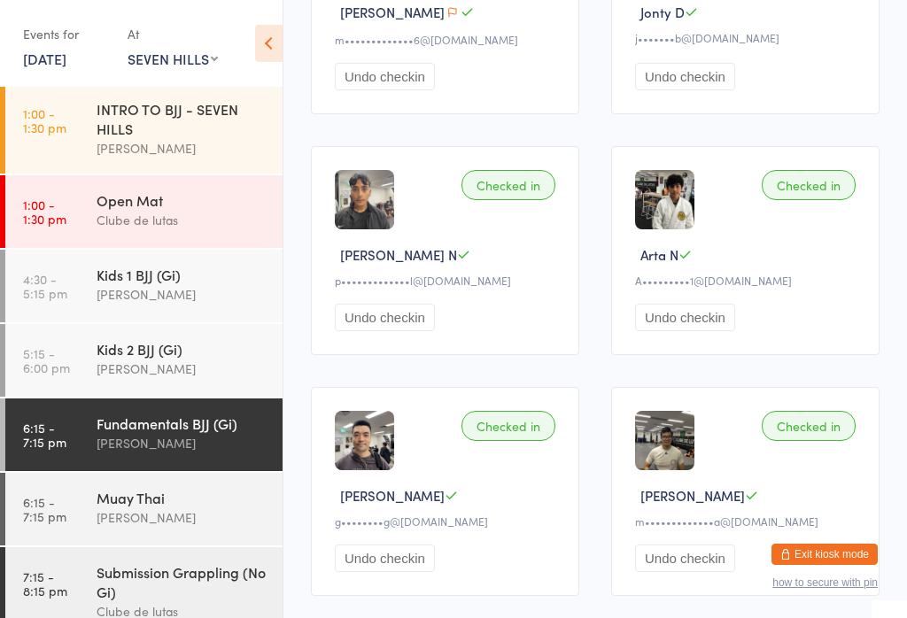
scroll to position [259, 0]
